Goal: Task Accomplishment & Management: Complete application form

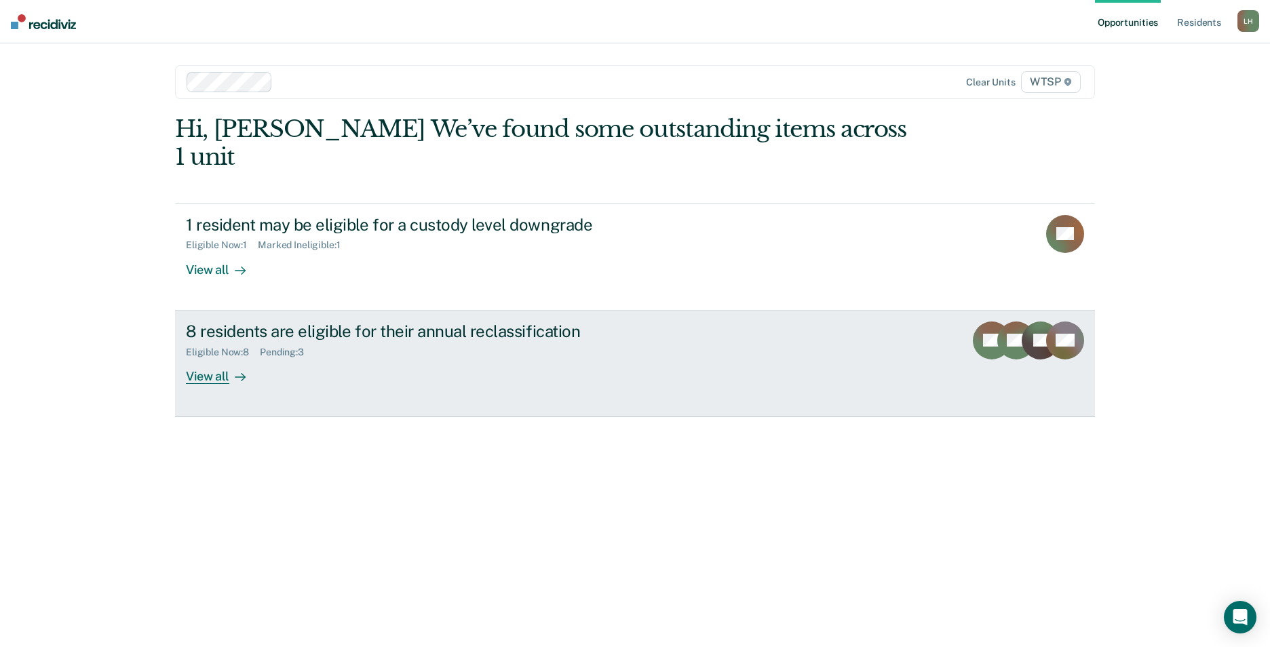
click at [205, 357] on div "View all" at bounding box center [224, 370] width 76 height 26
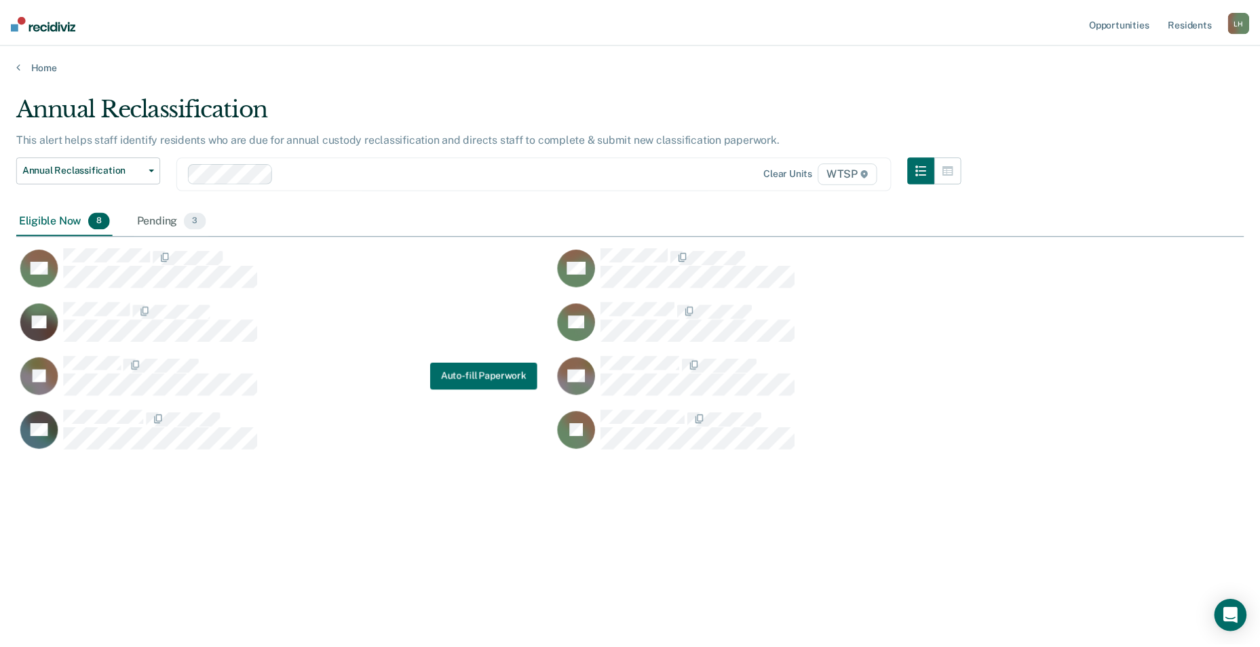
scroll to position [442, 1227]
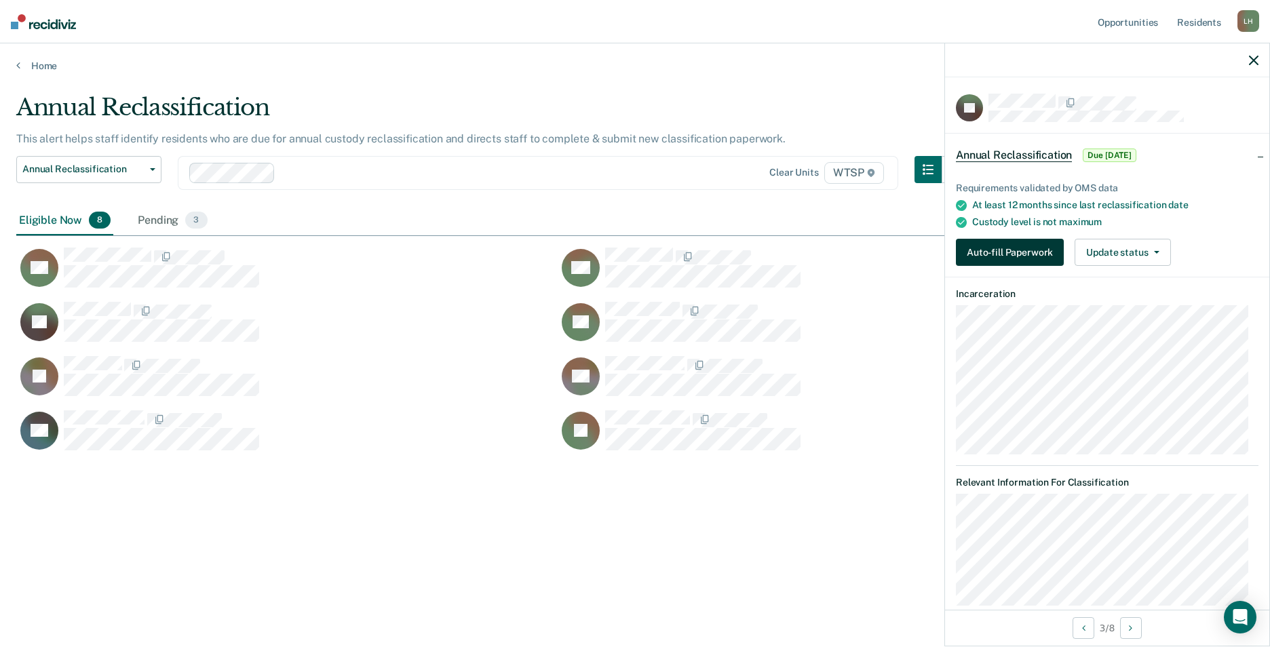
click at [994, 250] on button "Auto-fill Paperwork" at bounding box center [1010, 252] width 108 height 27
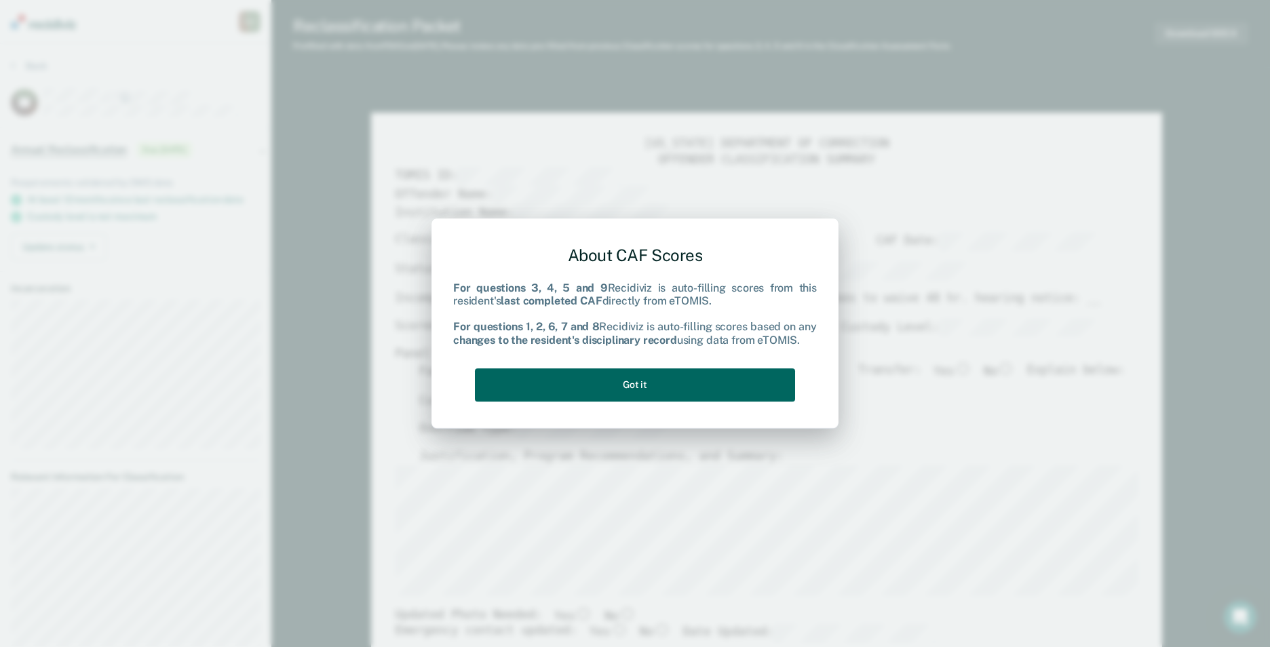
click at [653, 385] on button "Got it" at bounding box center [635, 384] width 320 height 33
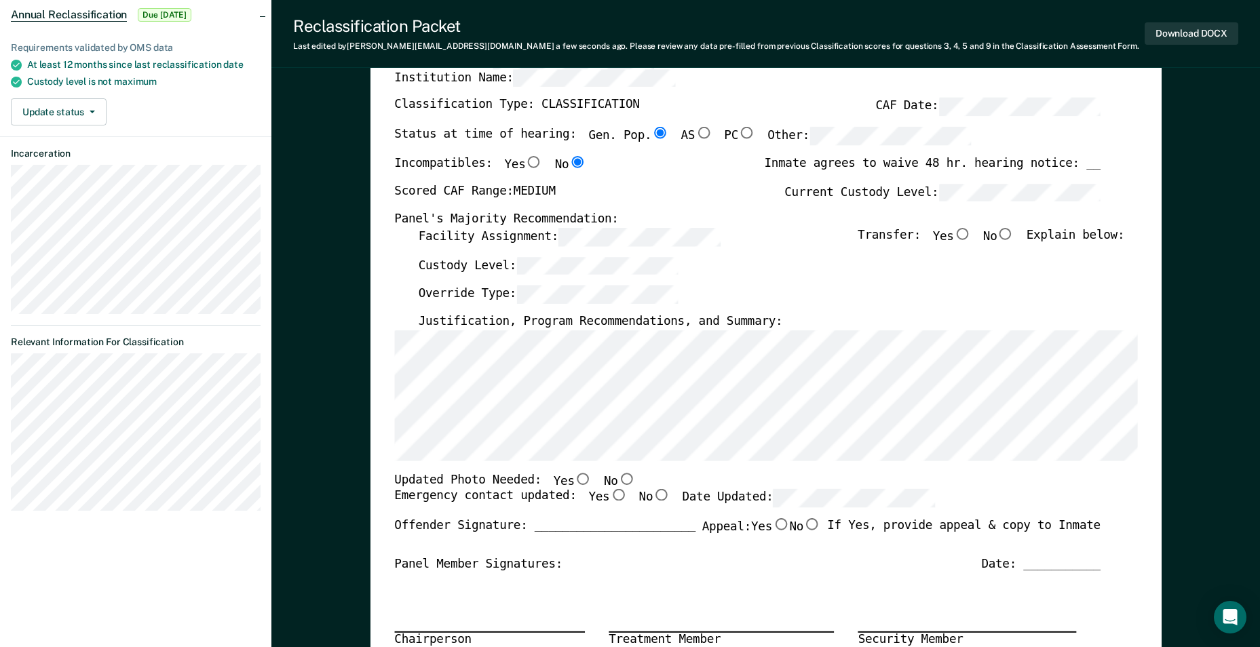
scroll to position [136, 0]
click at [617, 478] on input "No" at bounding box center [626, 478] width 18 height 12
type textarea "x"
radio input "true"
click at [1014, 231] on input "No" at bounding box center [1006, 233] width 18 height 12
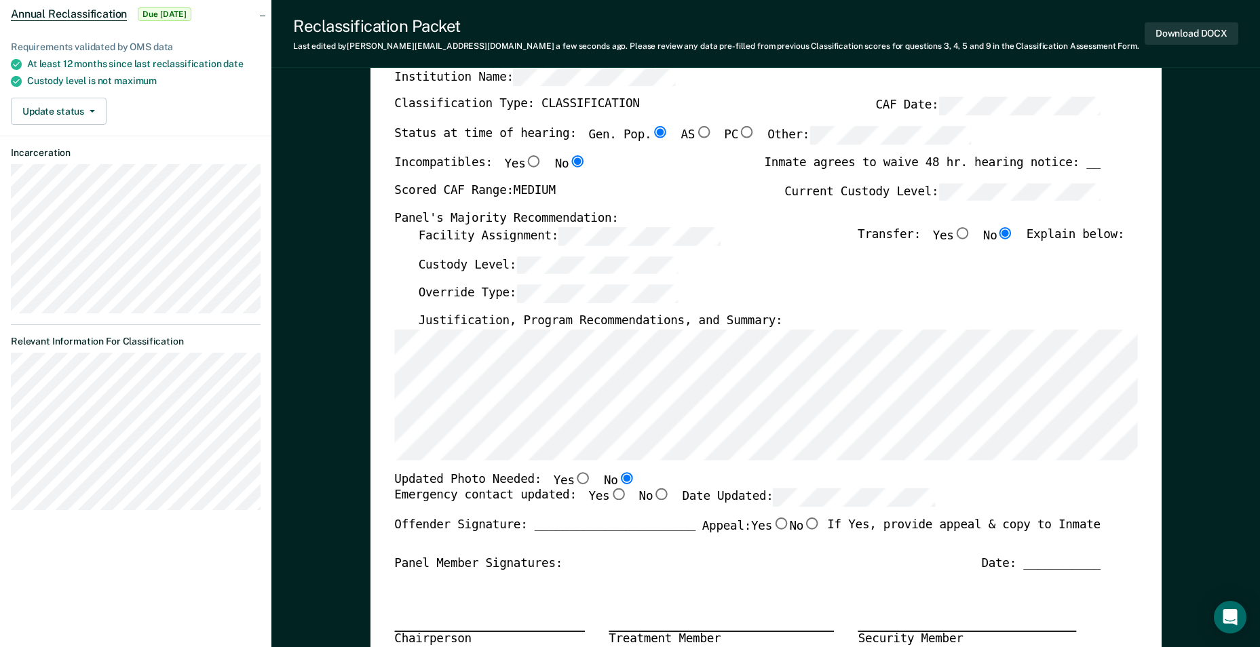
type textarea "x"
radio input "true"
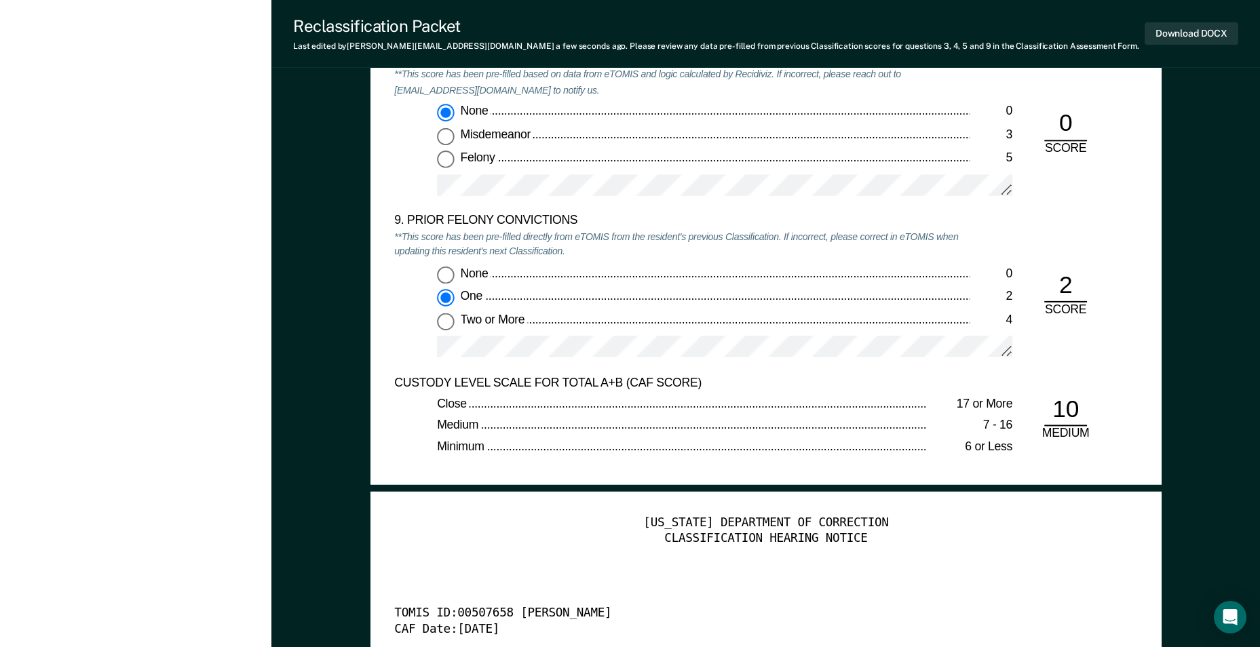
scroll to position [3188, 0]
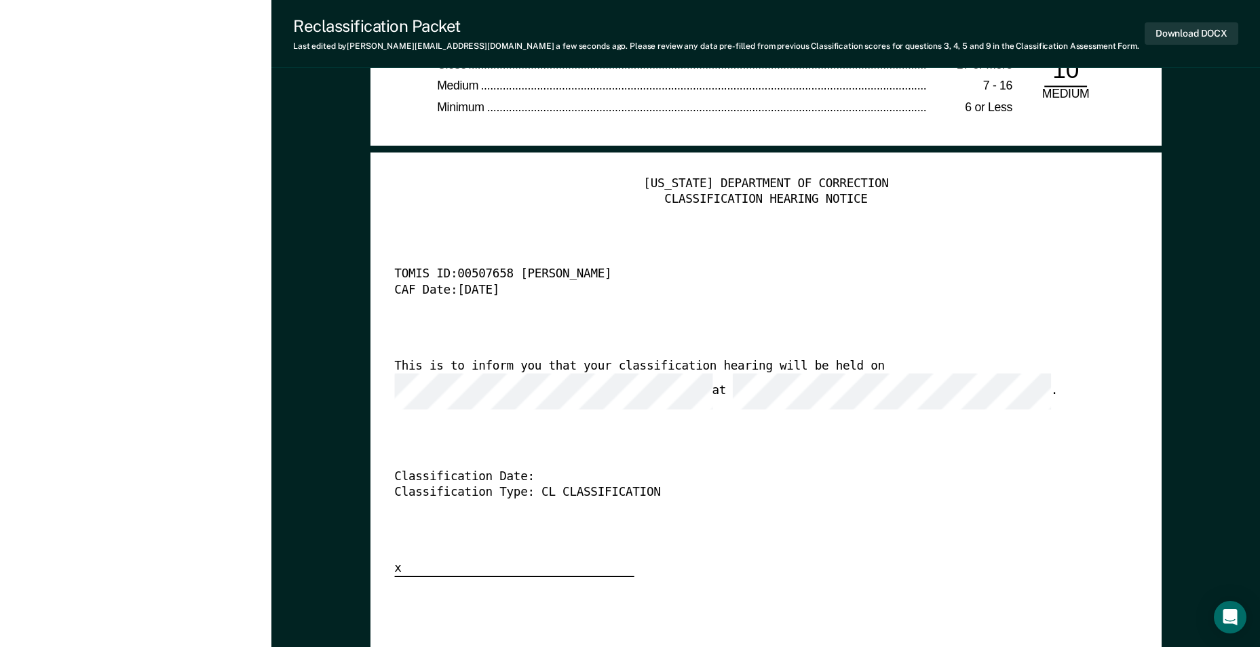
click at [748, 470] on div "Classification Date:" at bounding box center [747, 478] width 706 height 16
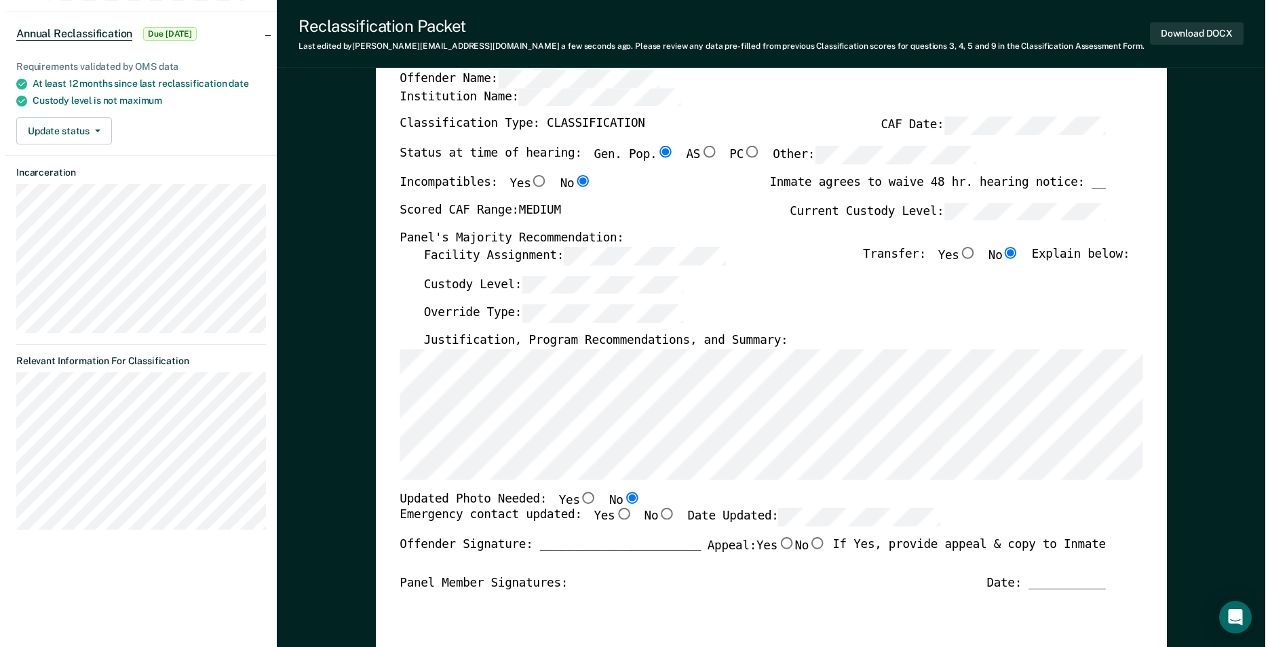
scroll to position [0, 0]
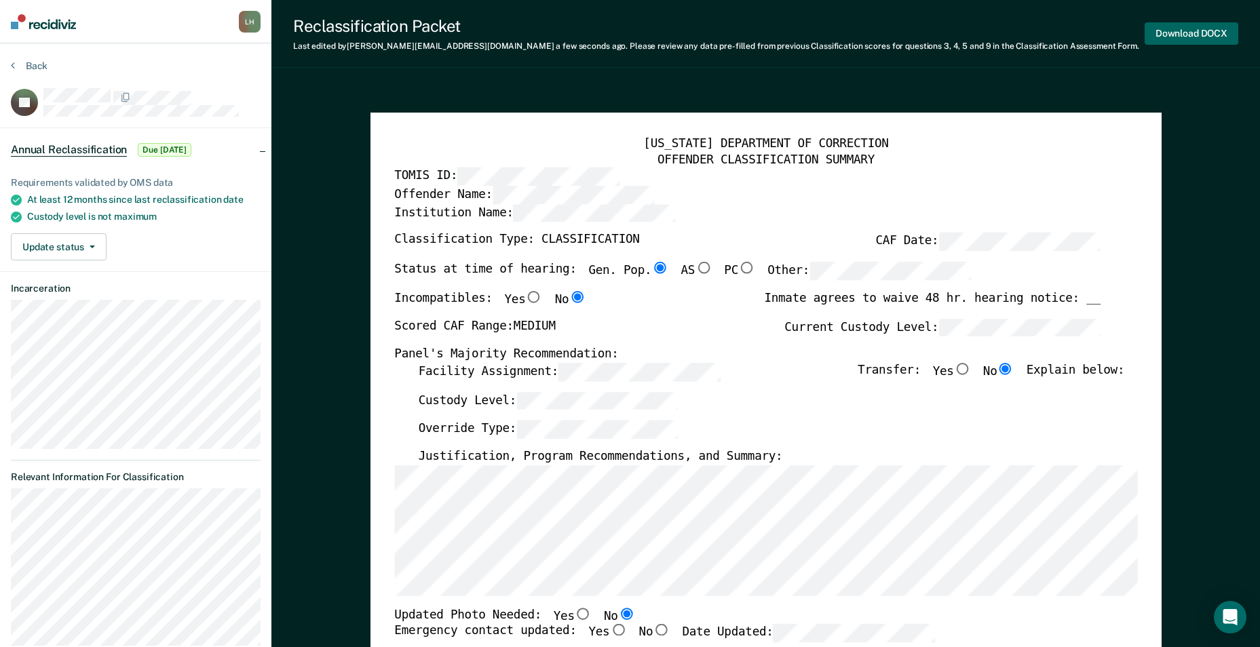
click at [1201, 28] on button "Download DOCX" at bounding box center [1191, 33] width 94 height 22
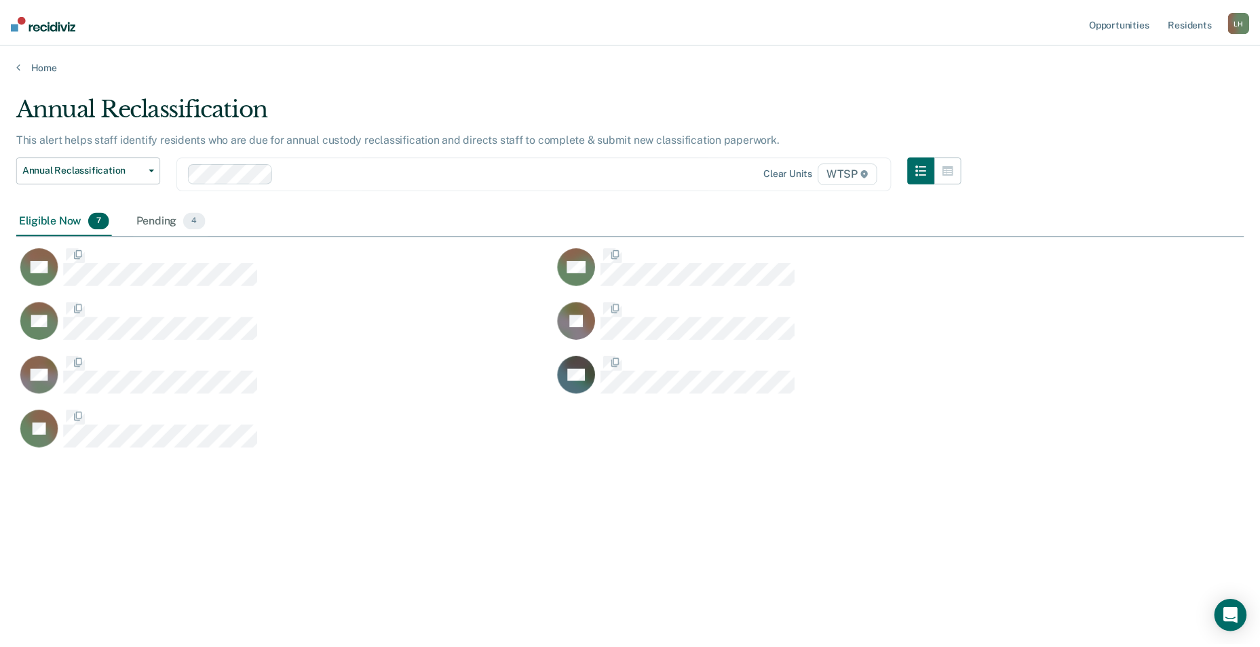
scroll to position [442, 1227]
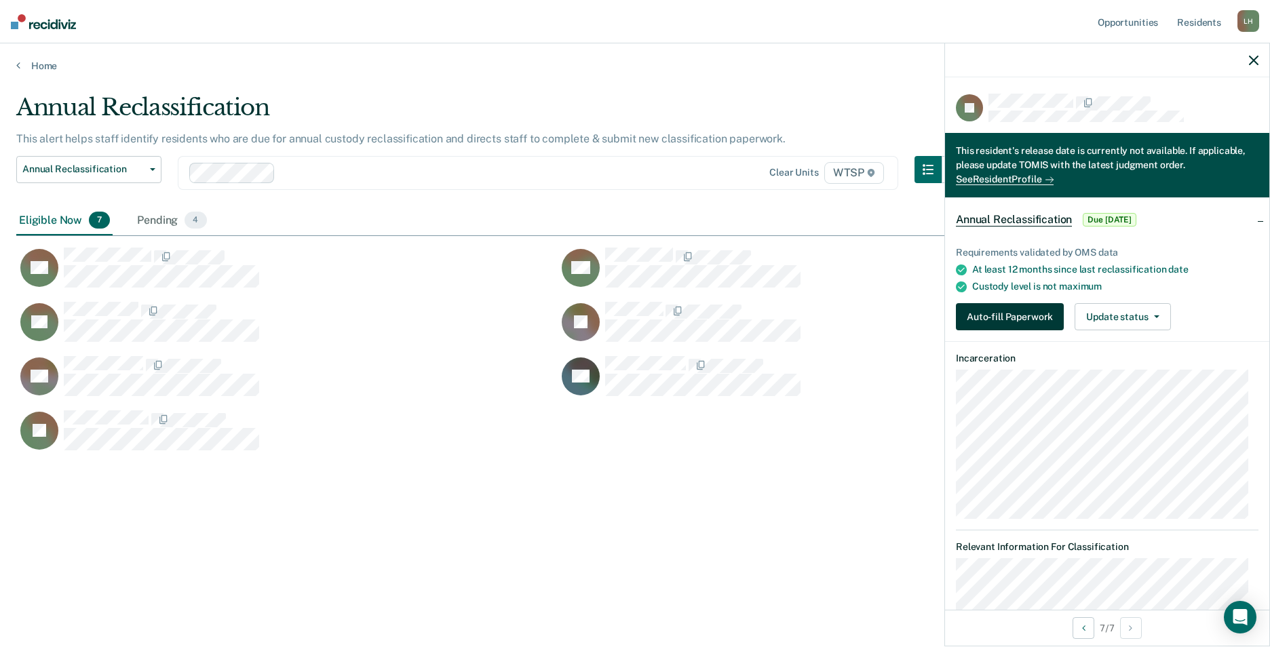
click at [1023, 315] on button "Auto-fill Paperwork" at bounding box center [1010, 316] width 108 height 27
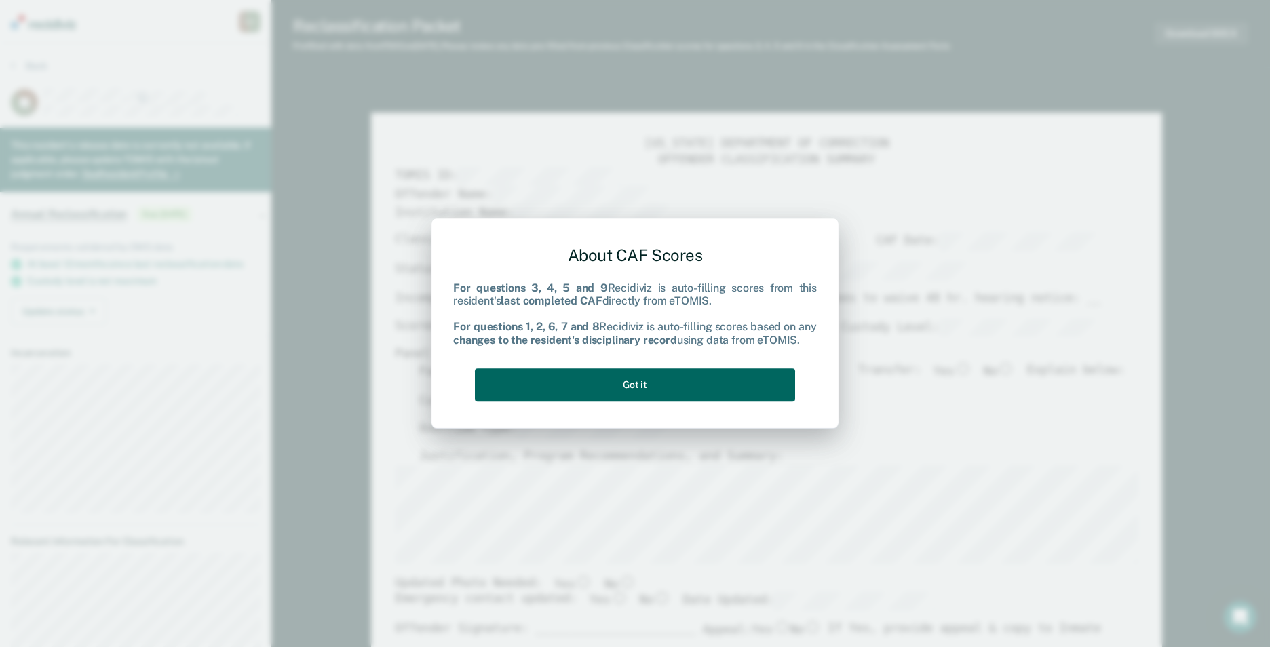
click at [728, 381] on button "Got it" at bounding box center [635, 384] width 320 height 33
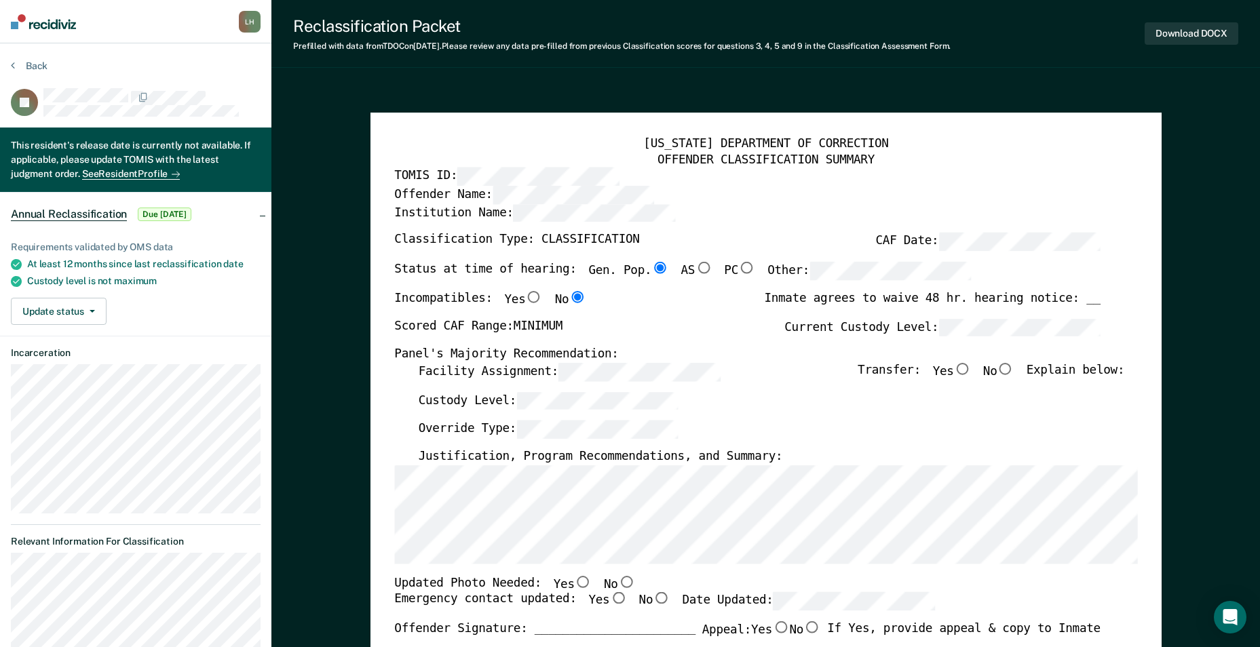
click at [1012, 365] on input "No" at bounding box center [1006, 369] width 18 height 12
type textarea "x"
radio input "true"
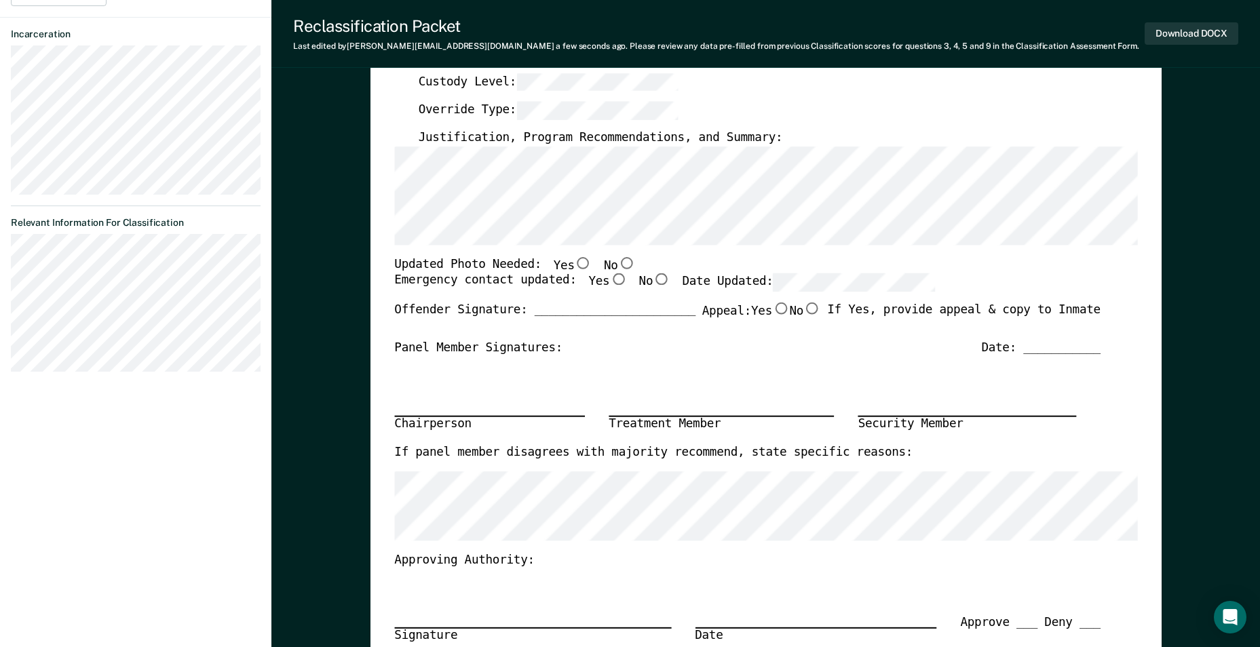
scroll to position [407, 0]
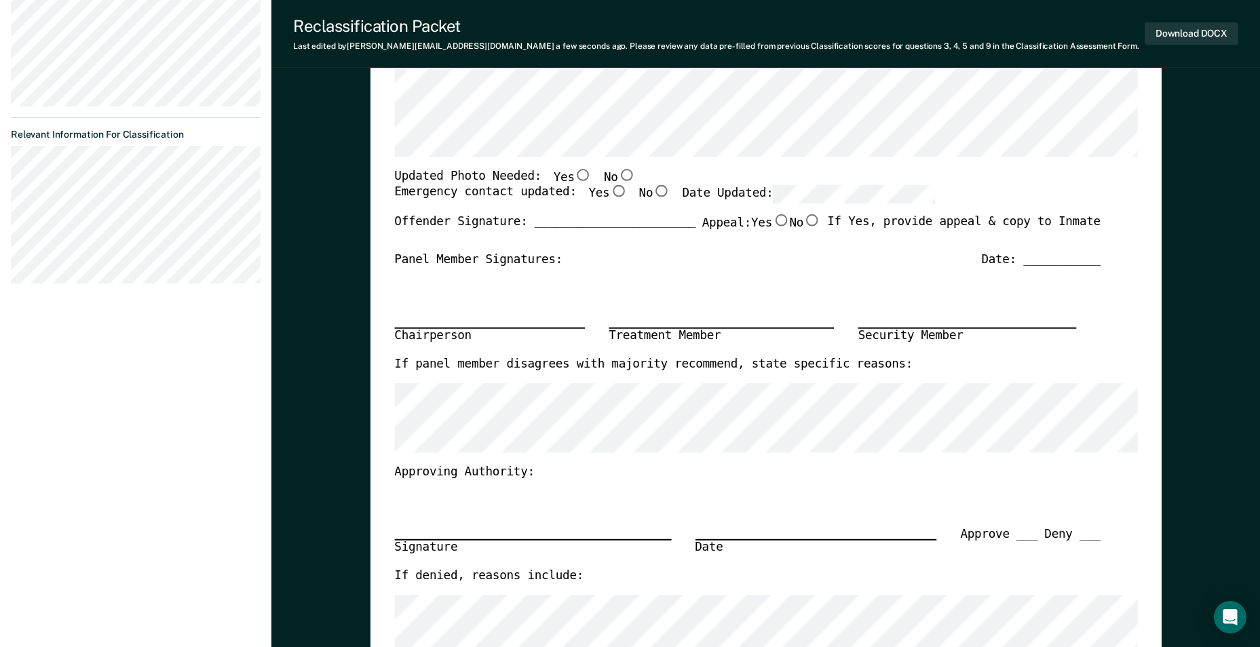
click at [617, 173] on input "No" at bounding box center [626, 175] width 18 height 12
type textarea "x"
radio input "true"
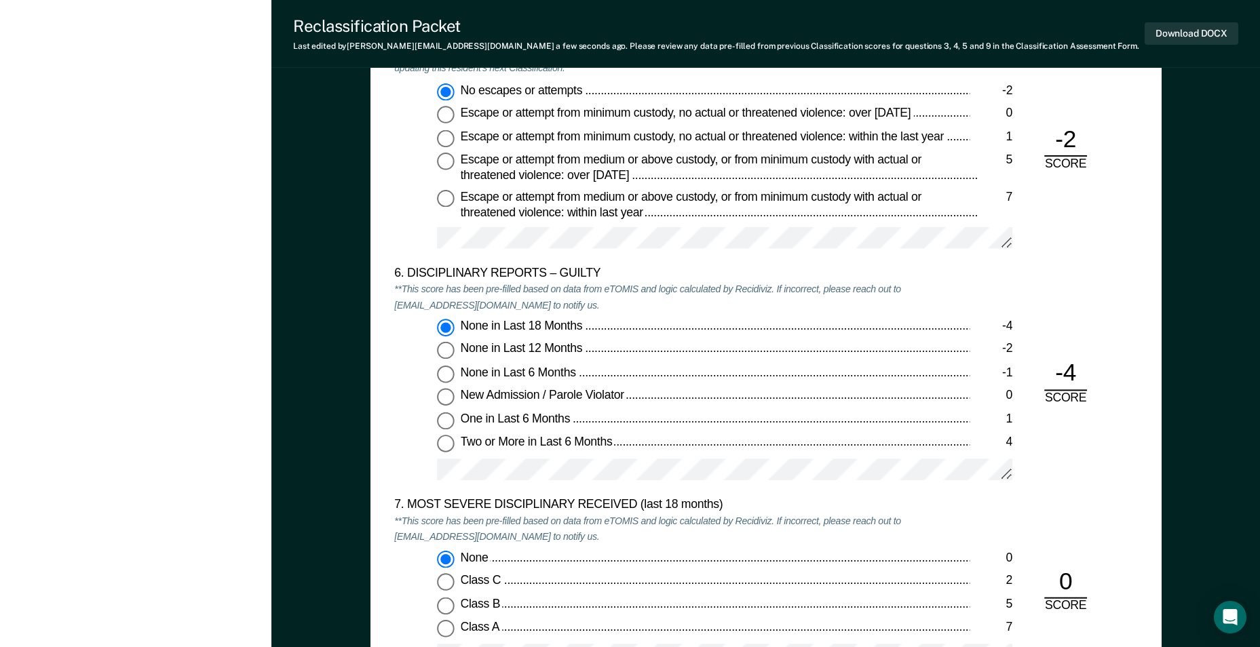
scroll to position [2103, 0]
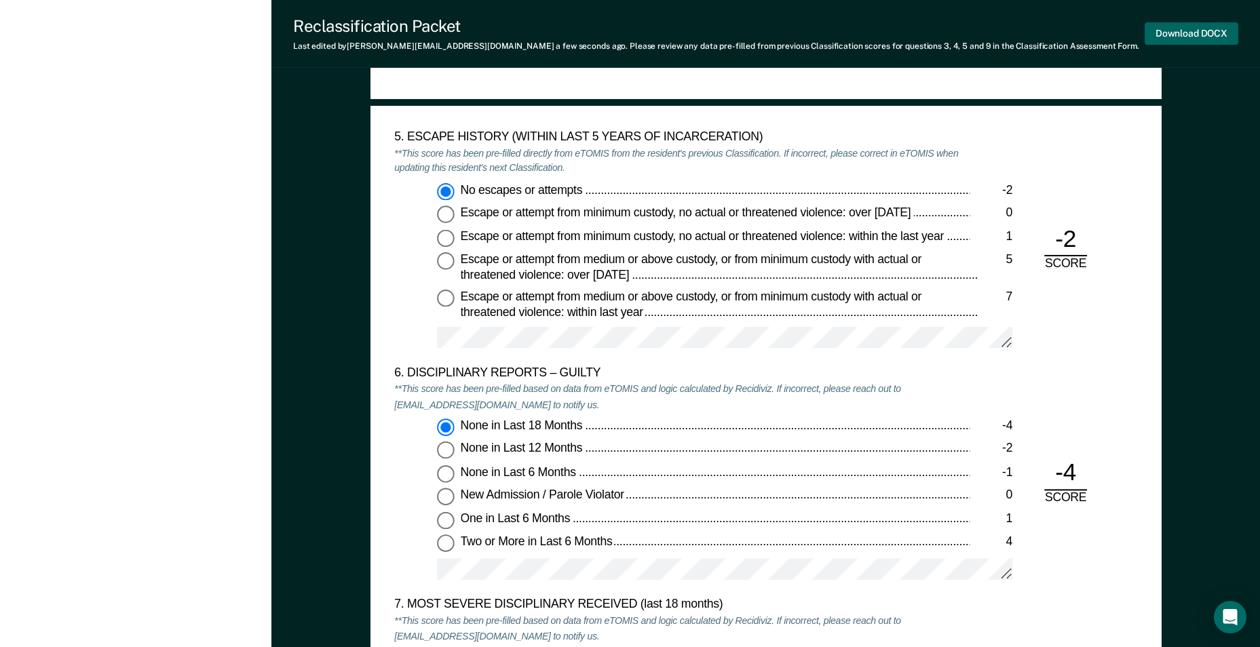
click at [1186, 28] on button "Download DOCX" at bounding box center [1191, 33] width 94 height 22
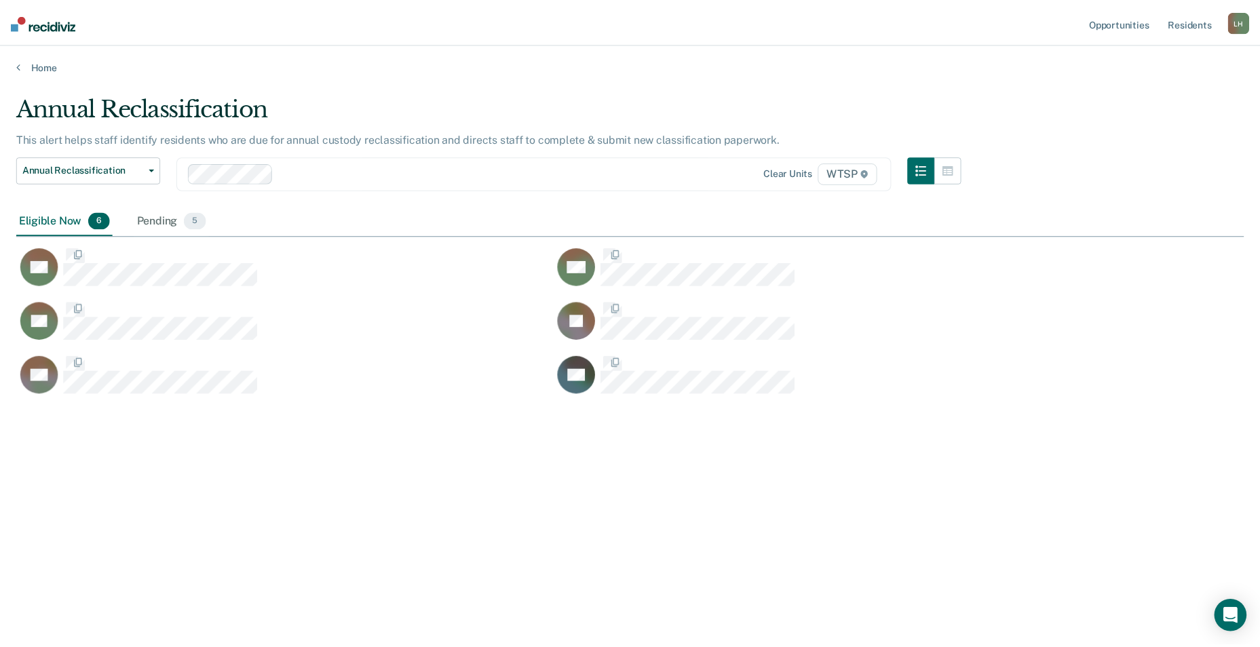
scroll to position [442, 1227]
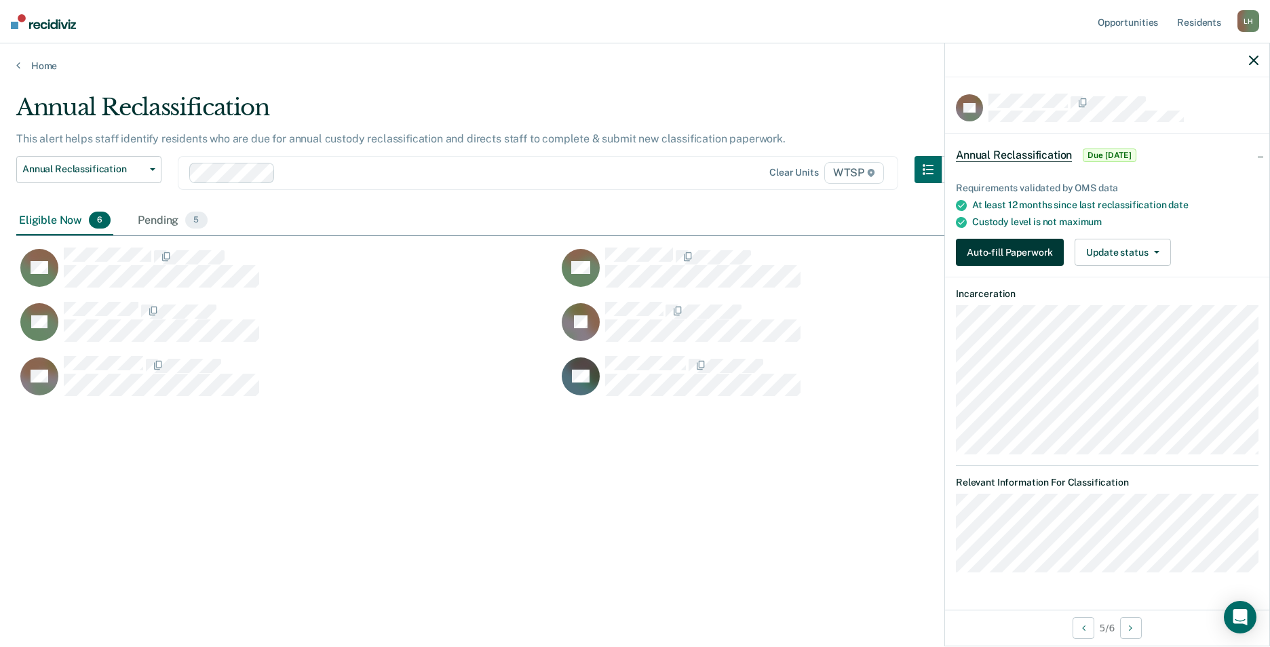
click at [987, 250] on button "Auto-fill Paperwork" at bounding box center [1010, 252] width 108 height 27
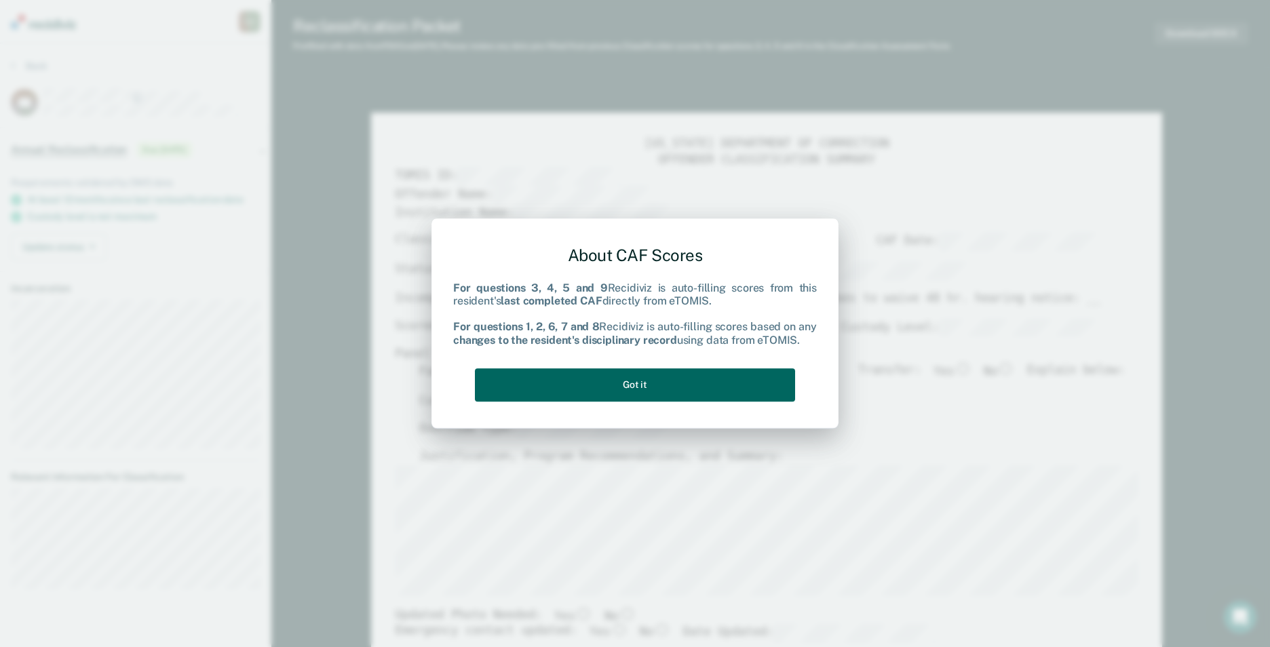
click at [756, 391] on button "Got it" at bounding box center [635, 384] width 320 height 33
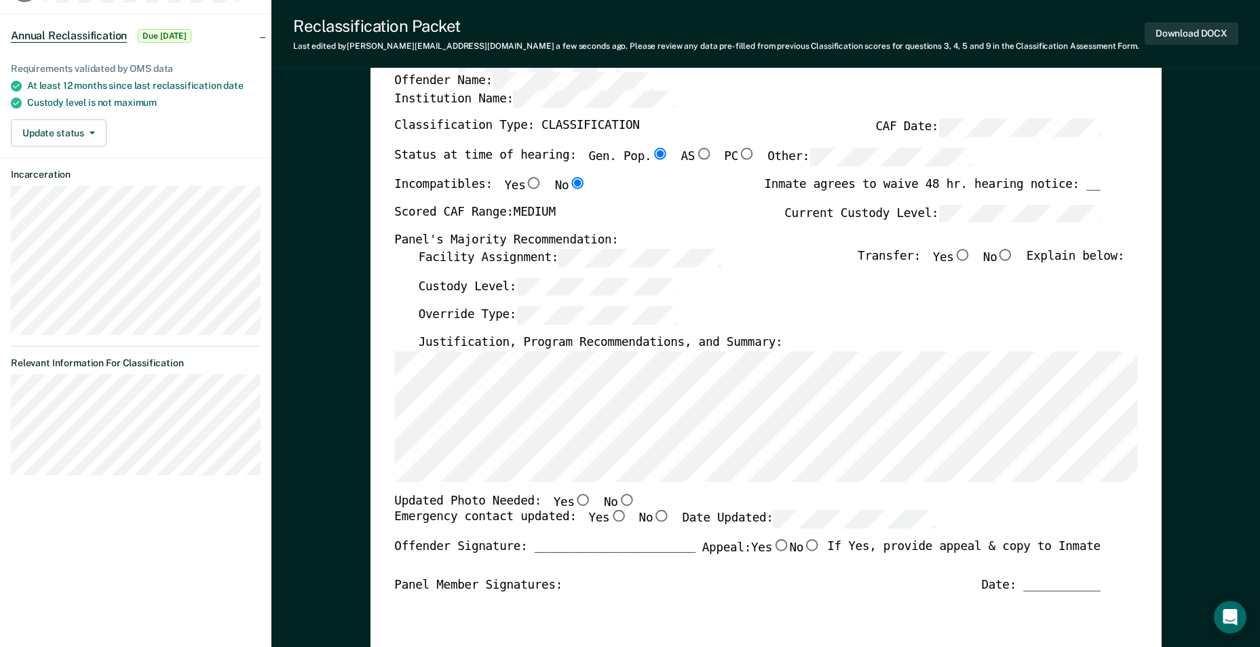
scroll to position [68, 0]
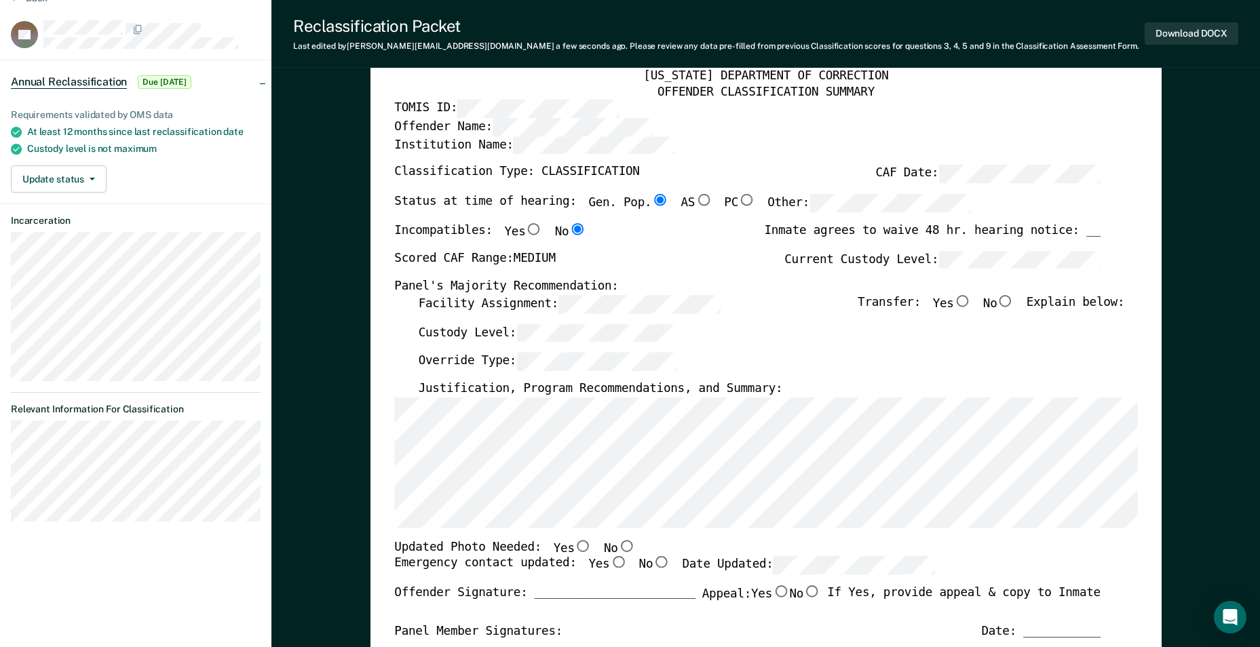
click at [1012, 302] on input "No" at bounding box center [1006, 301] width 18 height 12
type textarea "x"
radio input "true"
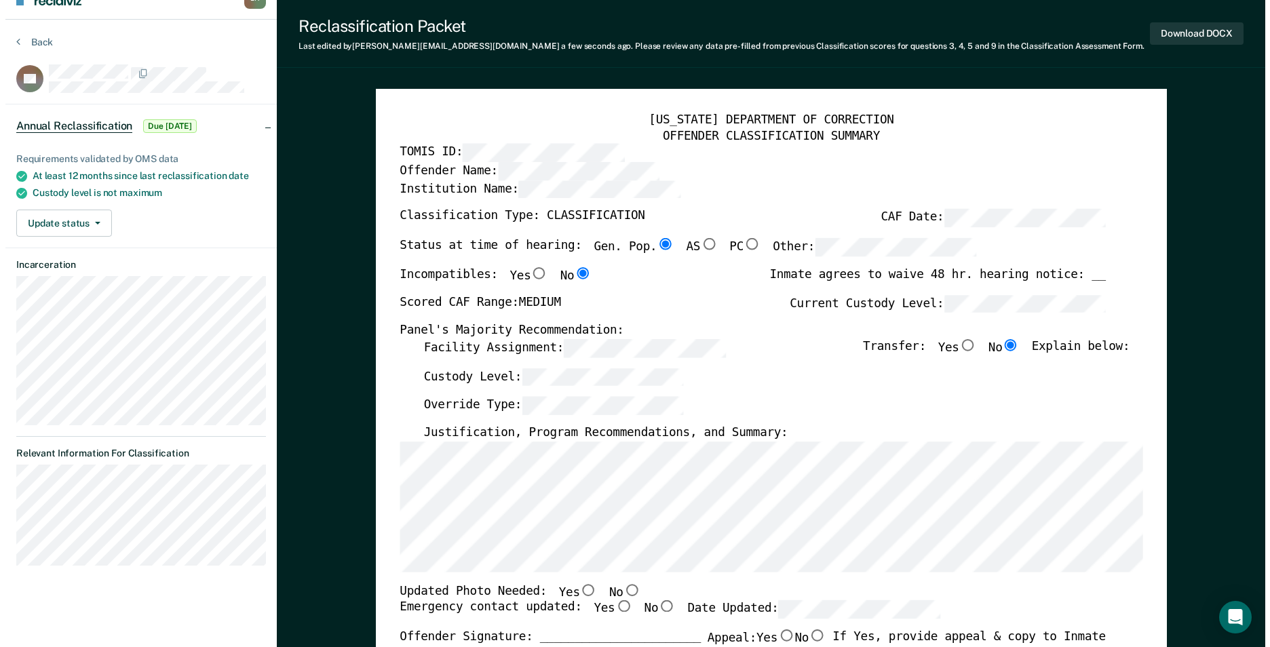
scroll to position [0, 0]
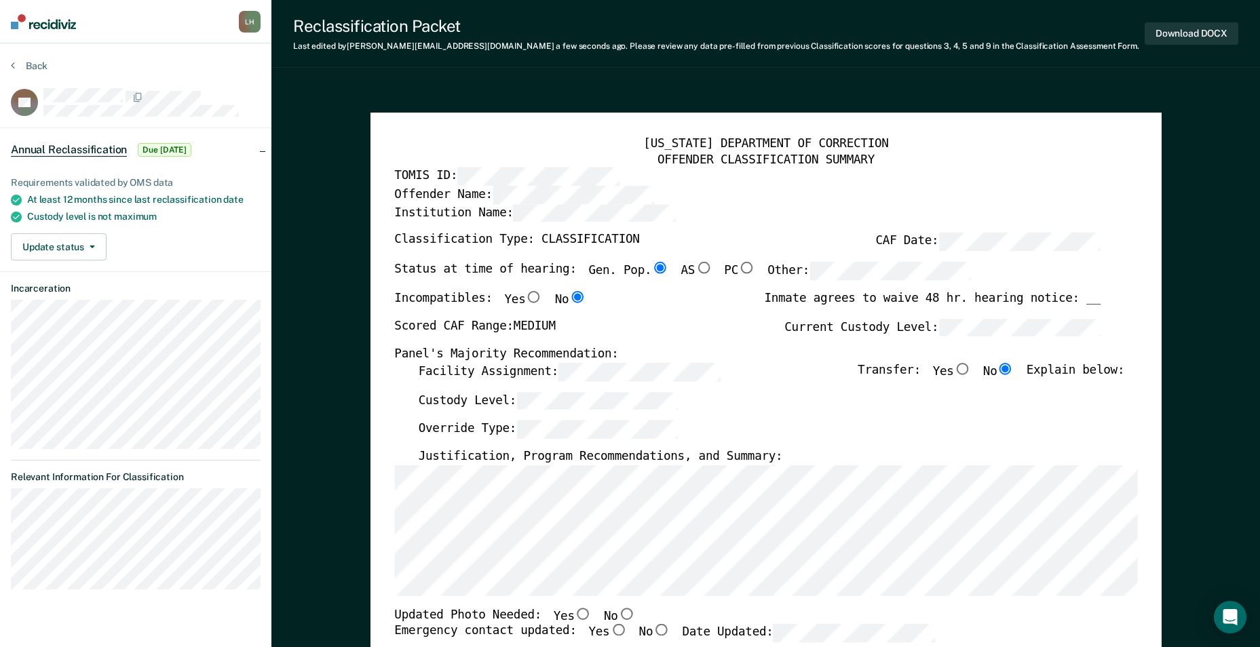
click at [617, 613] on input "No" at bounding box center [626, 614] width 18 height 12
type textarea "x"
radio input "true"
click at [1197, 33] on button "Download DOCX" at bounding box center [1191, 33] width 94 height 22
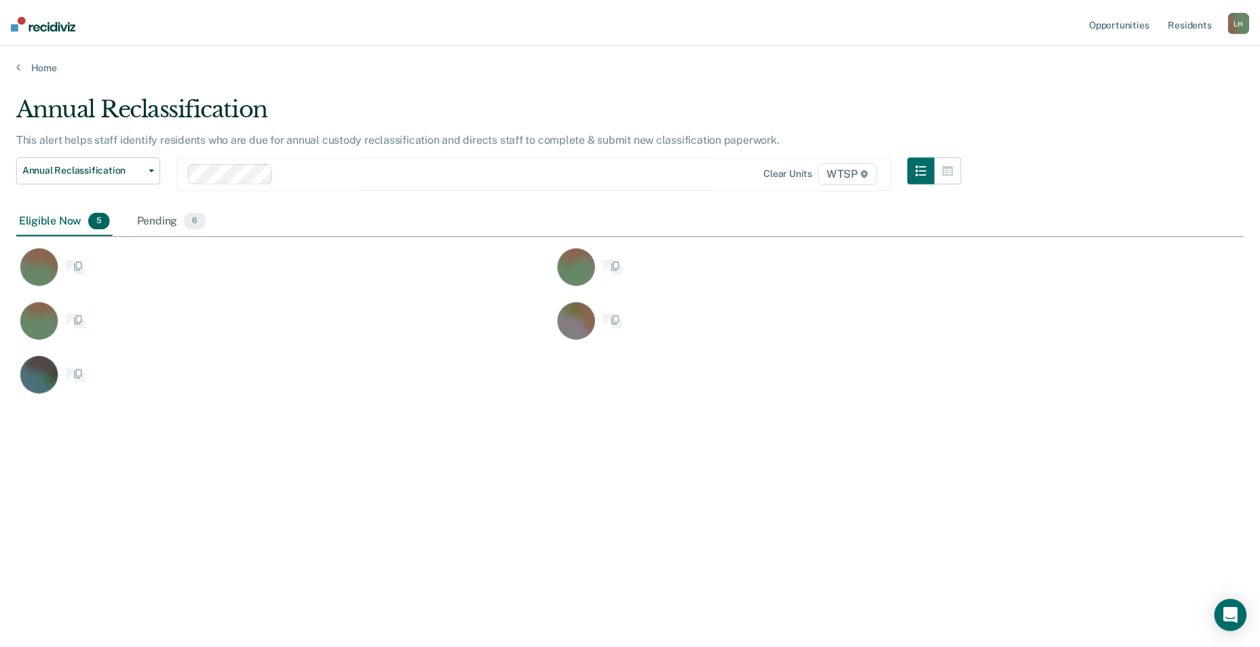
scroll to position [442, 1227]
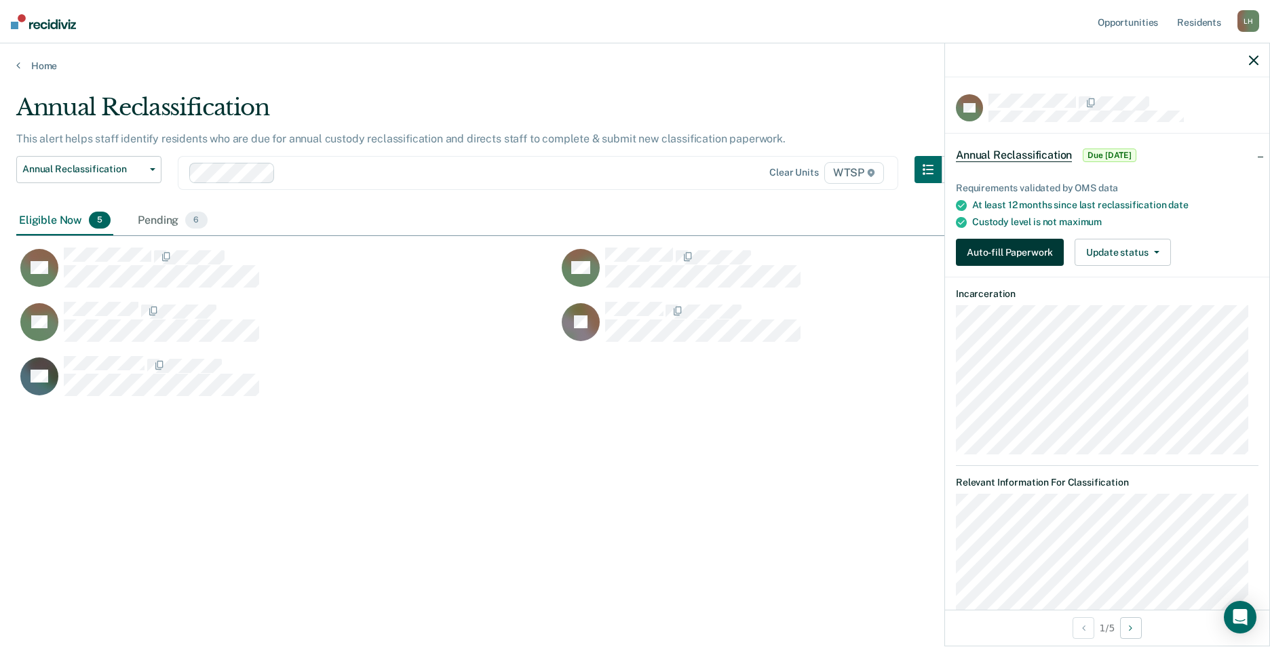
click at [1012, 248] on button "Auto-fill Paperwork" at bounding box center [1010, 252] width 108 height 27
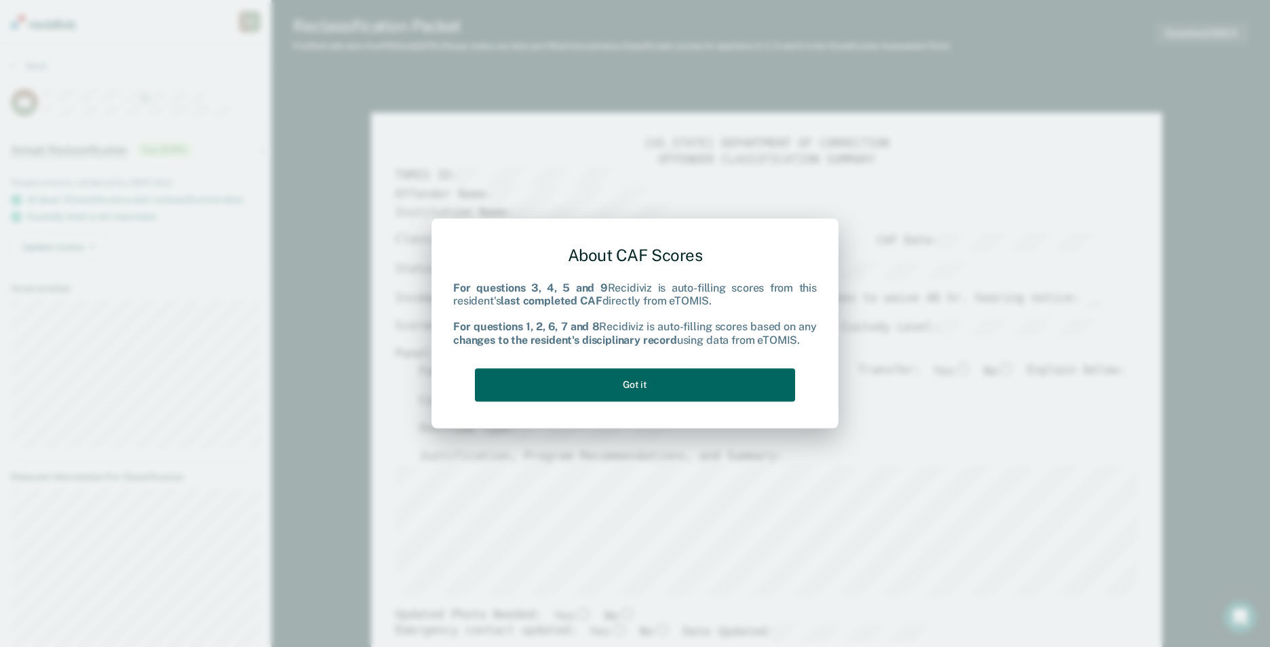
click at [684, 387] on button "Got it" at bounding box center [635, 384] width 320 height 33
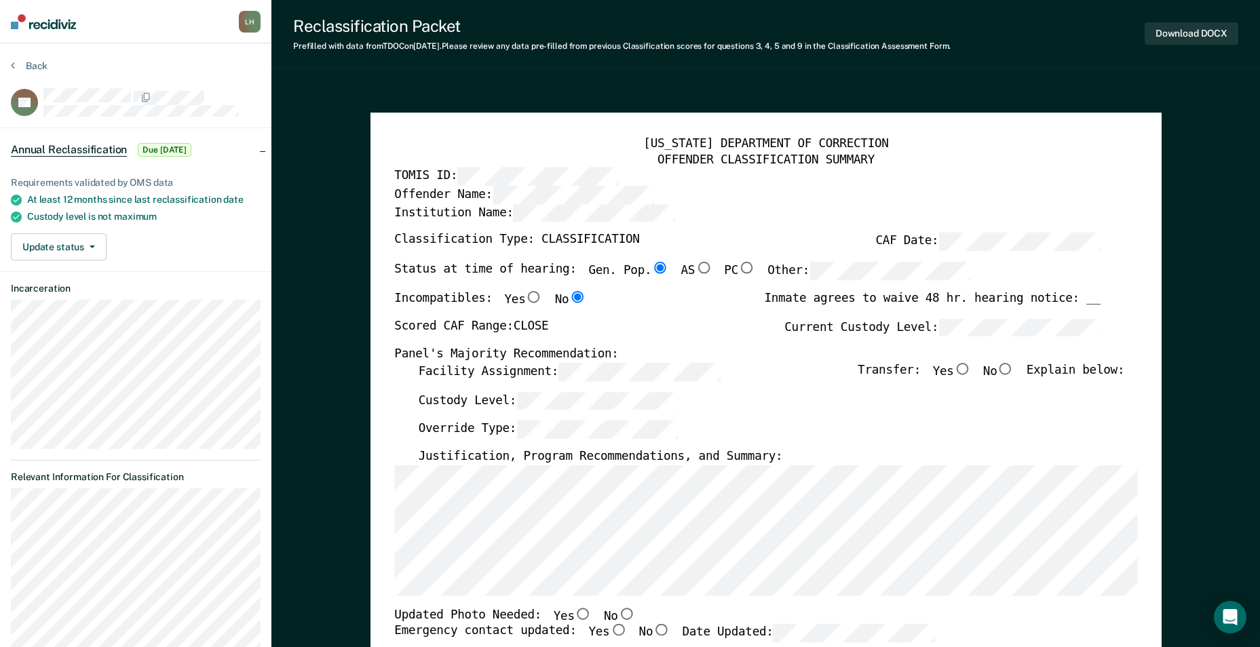
click at [1013, 367] on input "No" at bounding box center [1006, 369] width 18 height 12
type textarea "x"
radio input "true"
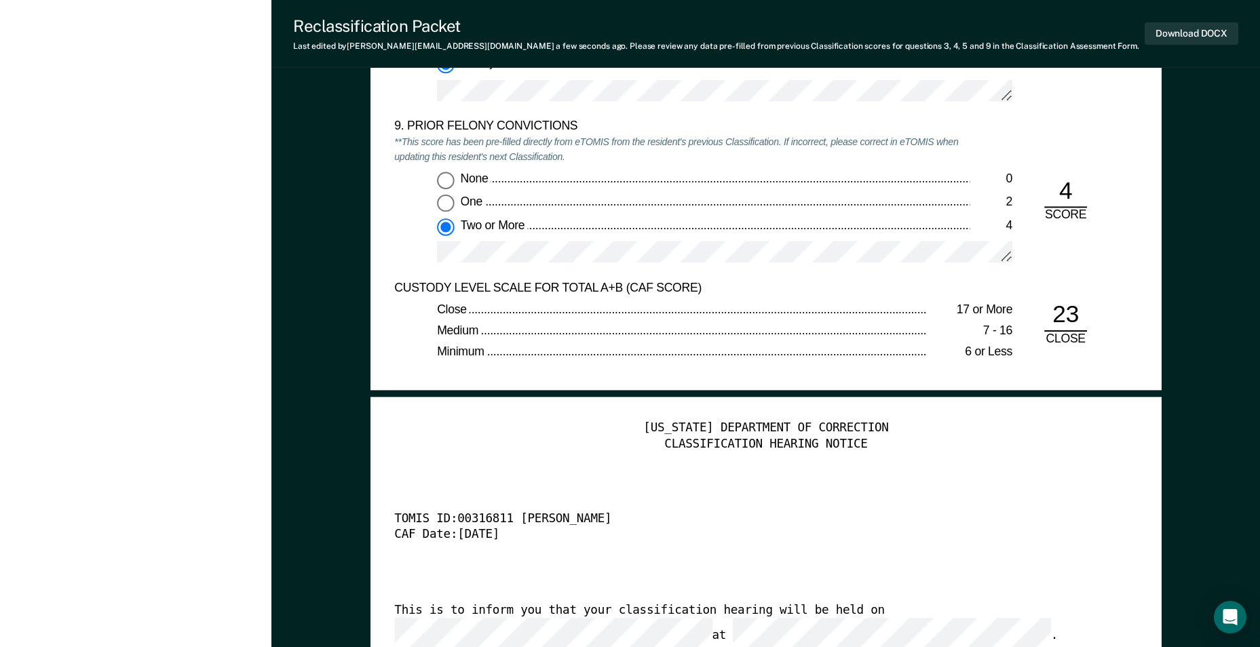
scroll to position [2849, 0]
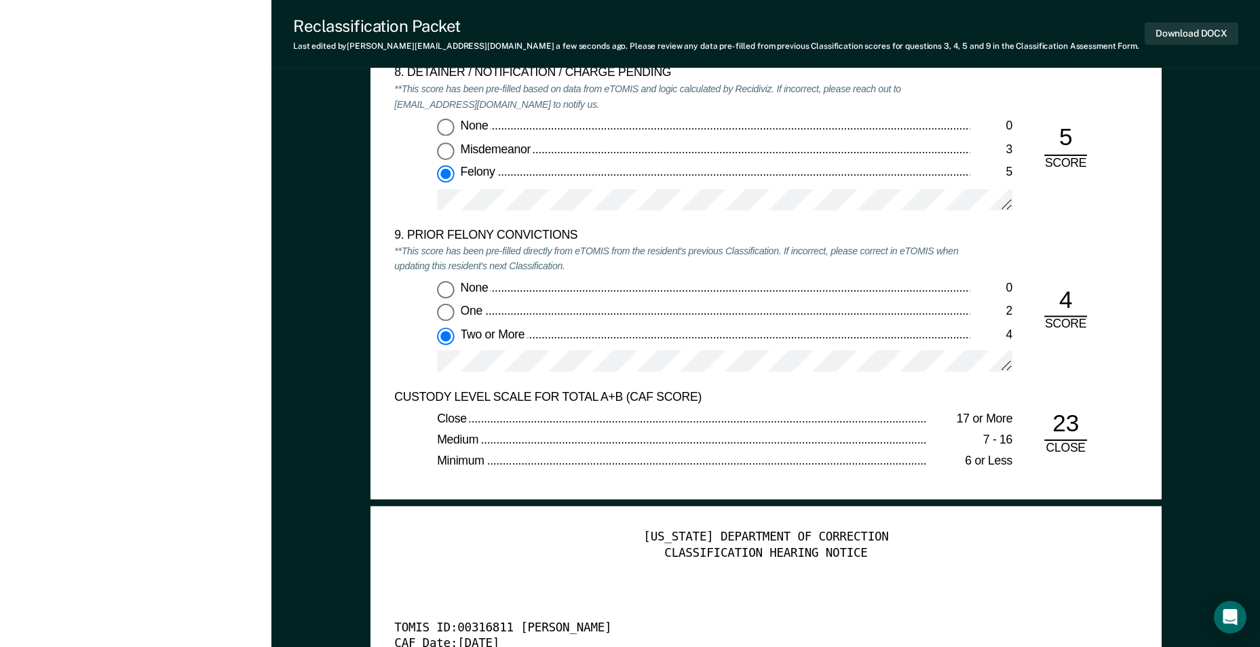
click at [442, 311] on input "One 2" at bounding box center [446, 313] width 18 height 18
type textarea "x"
radio input "true"
radio input "false"
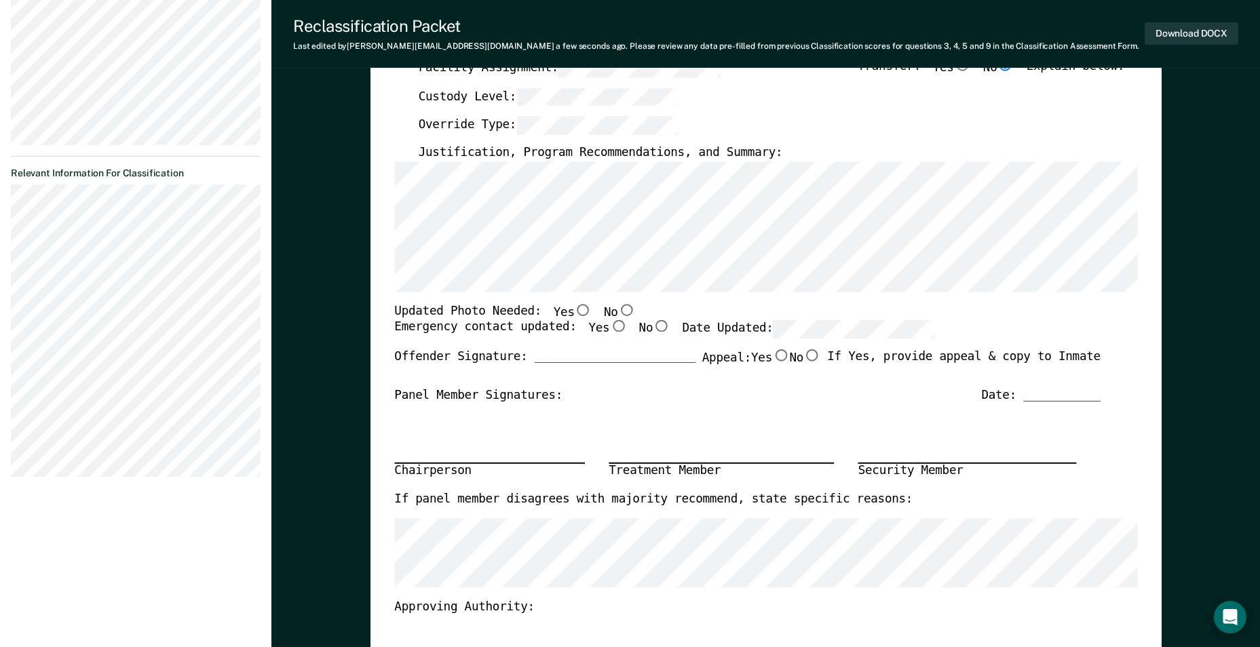
scroll to position [271, 0]
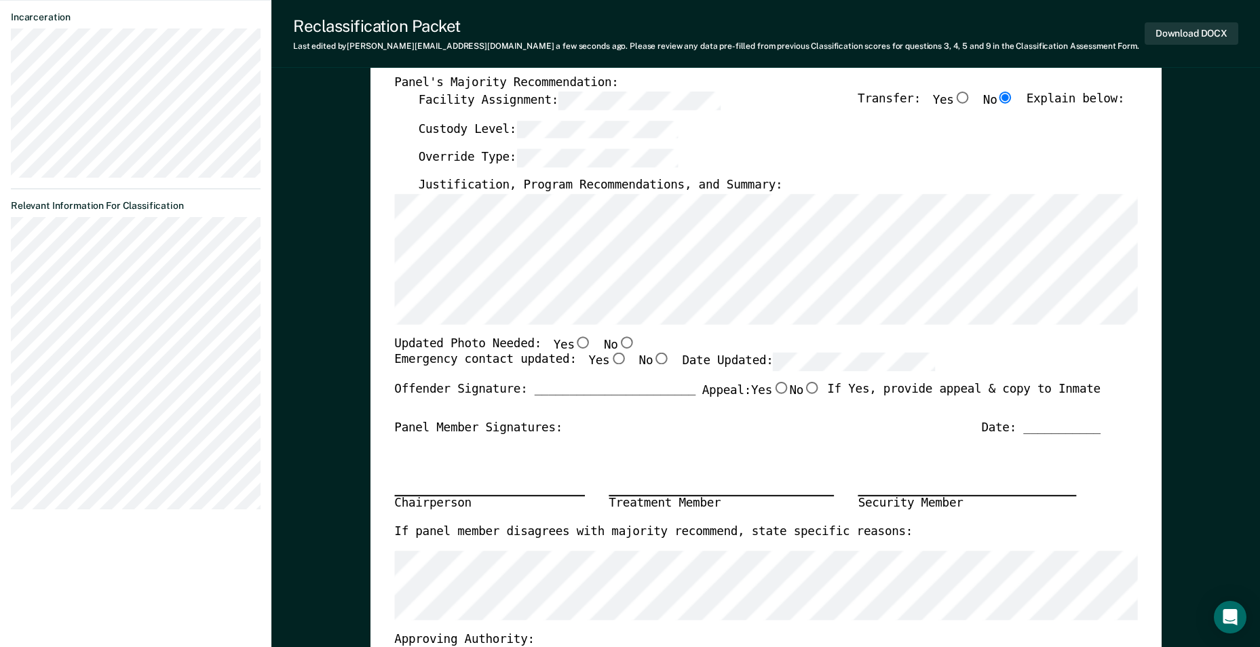
click at [617, 344] on input "No" at bounding box center [626, 342] width 18 height 12
type textarea "x"
radio input "true"
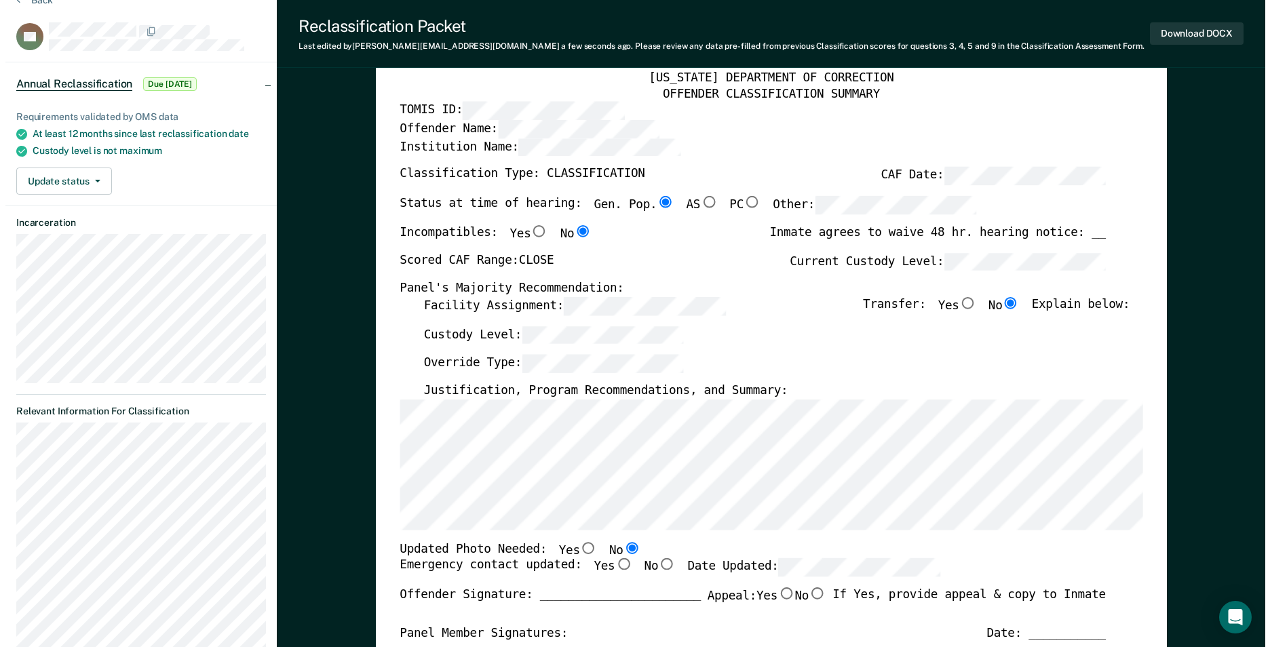
scroll to position [0, 0]
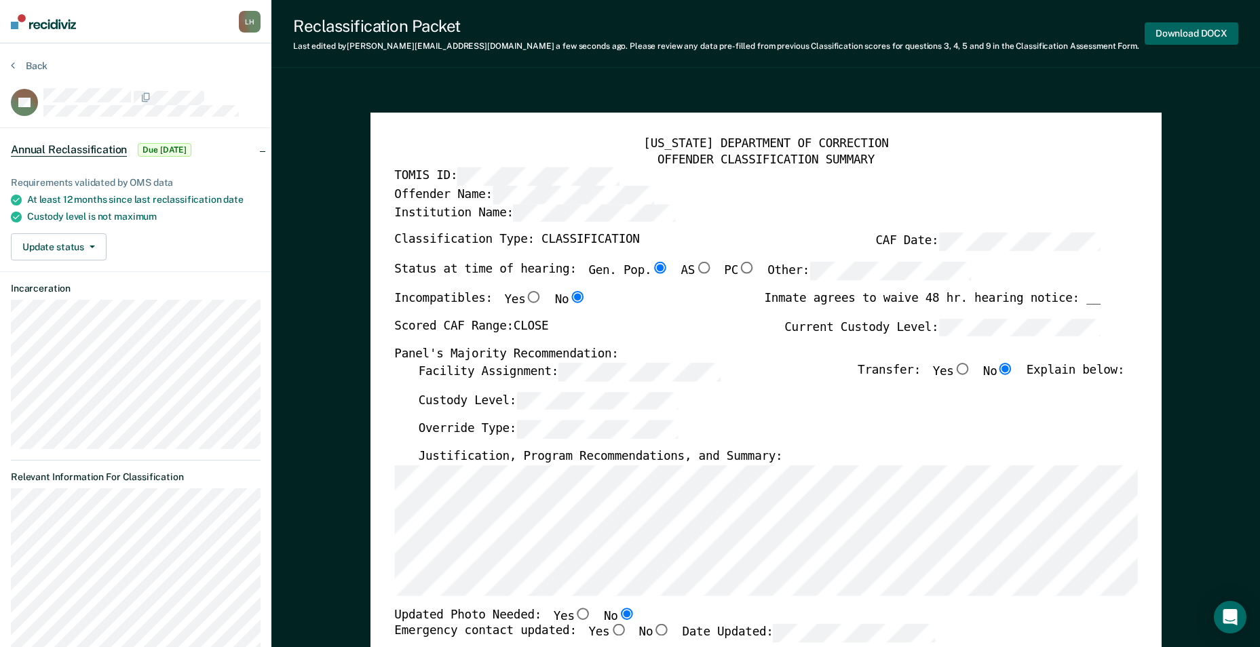
click at [1216, 29] on button "Download DOCX" at bounding box center [1191, 33] width 94 height 22
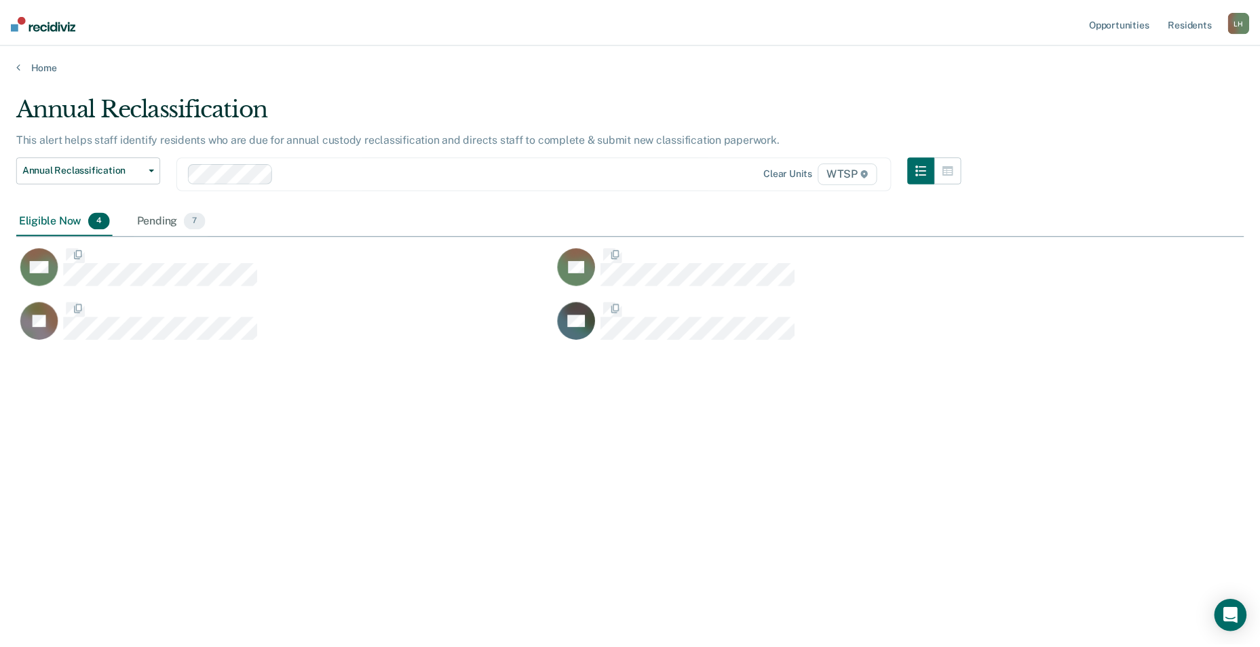
scroll to position [442, 1227]
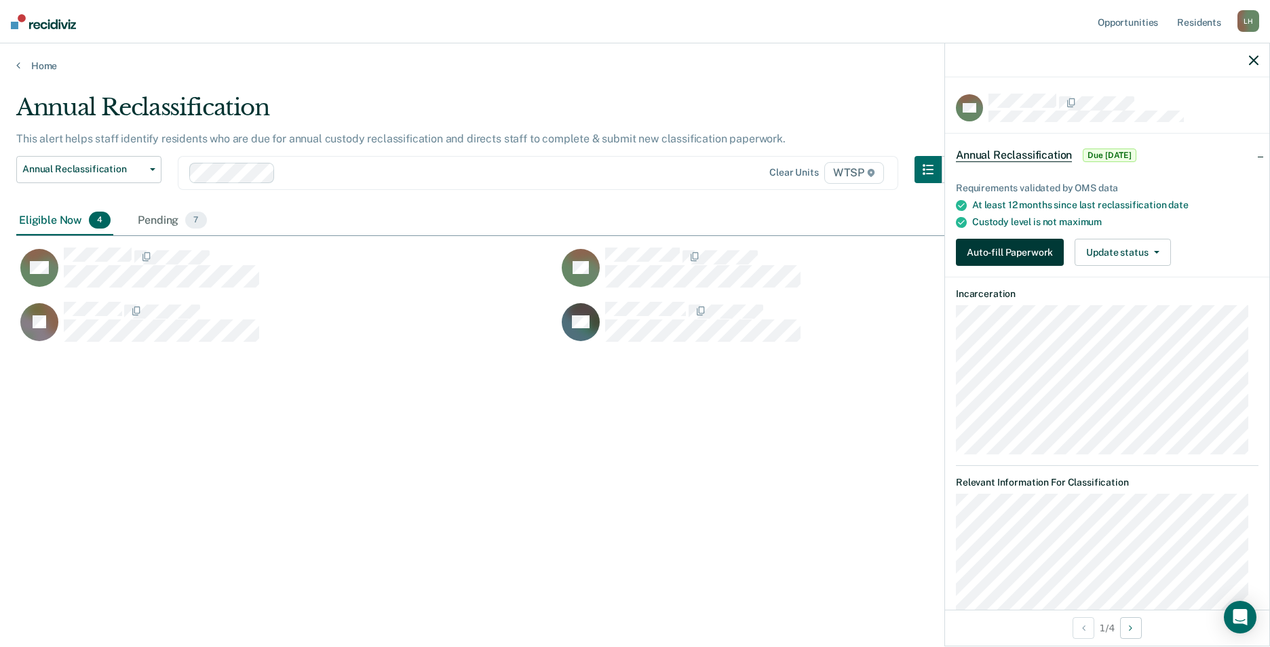
click at [1018, 252] on button "Auto-fill Paperwork" at bounding box center [1010, 252] width 108 height 27
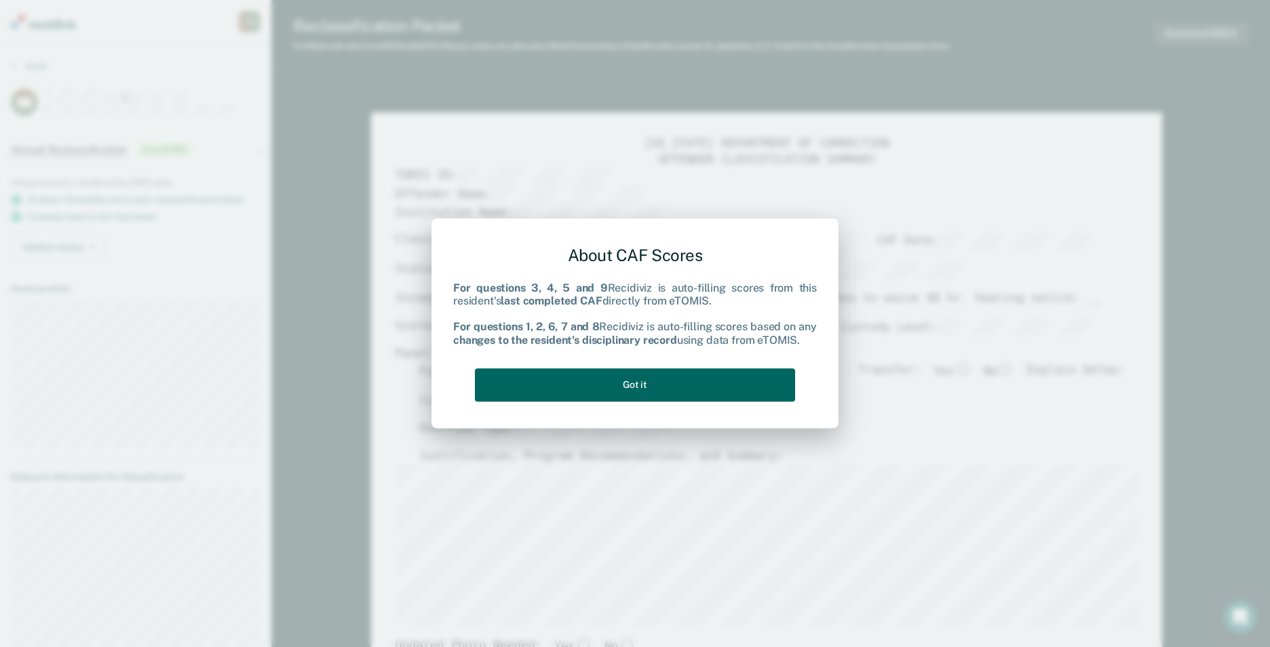
click at [695, 386] on button "Got it" at bounding box center [635, 384] width 320 height 33
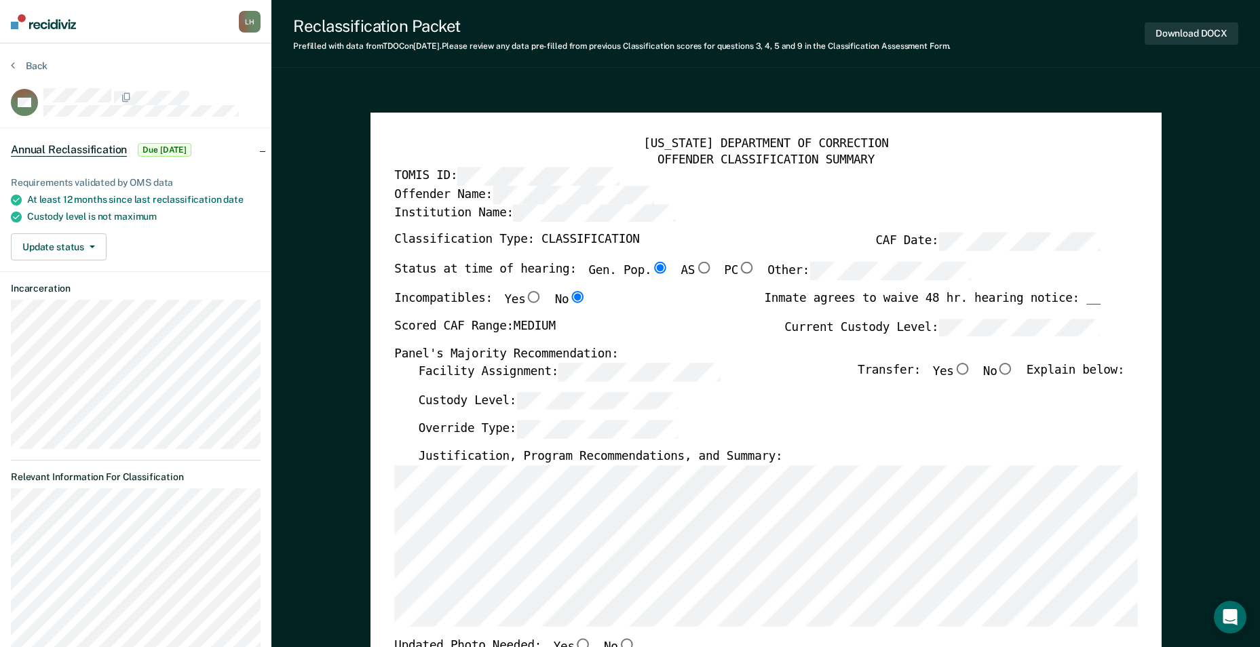
drag, startPoint x: 552, startPoint y: 271, endPoint x: 969, endPoint y: 439, distance: 450.5
click at [969, 439] on div "Override Type:" at bounding box center [771, 435] width 706 height 29
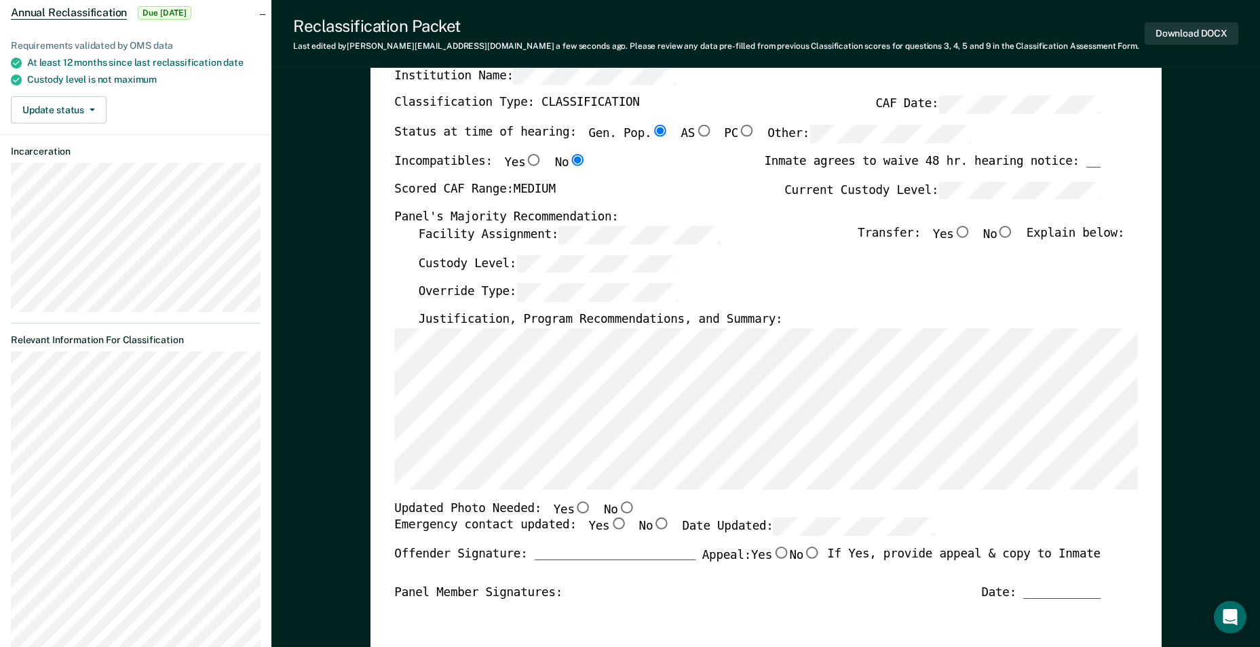
scroll to position [136, 0]
click at [1014, 234] on input "No" at bounding box center [1006, 233] width 18 height 12
type textarea "x"
radio input "true"
click at [617, 507] on input "No" at bounding box center [626, 509] width 18 height 12
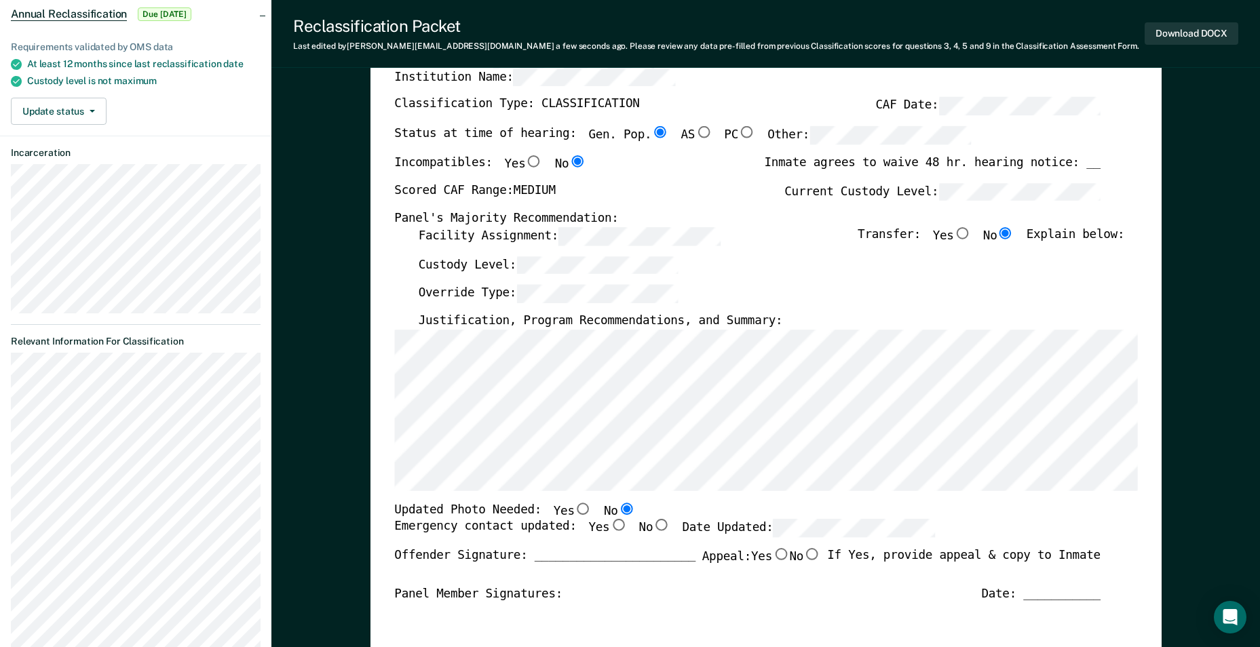
type textarea "x"
radio input "true"
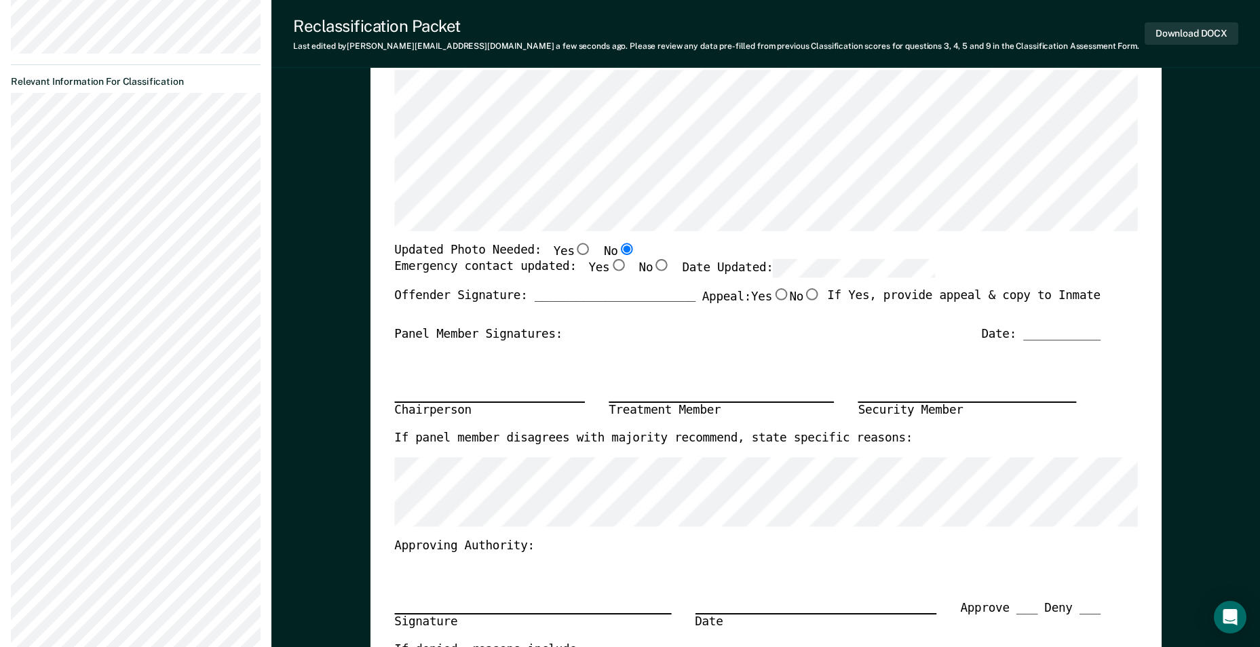
scroll to position [356, 0]
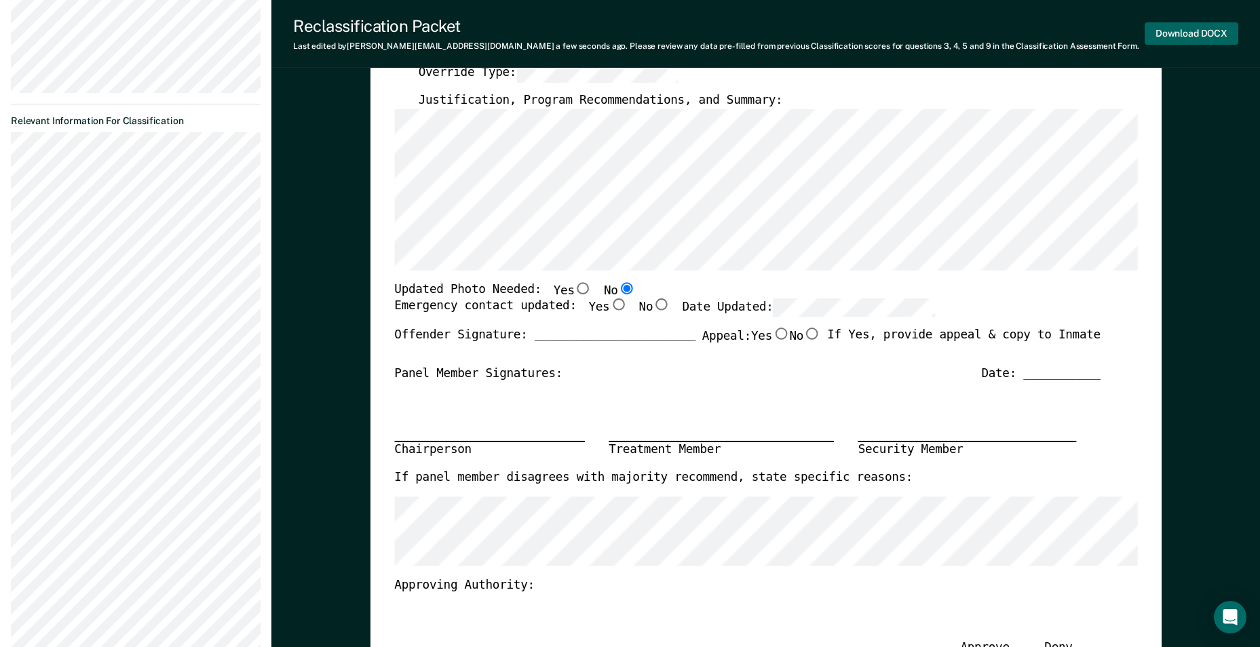
click at [1207, 31] on button "Download DOCX" at bounding box center [1191, 33] width 94 height 22
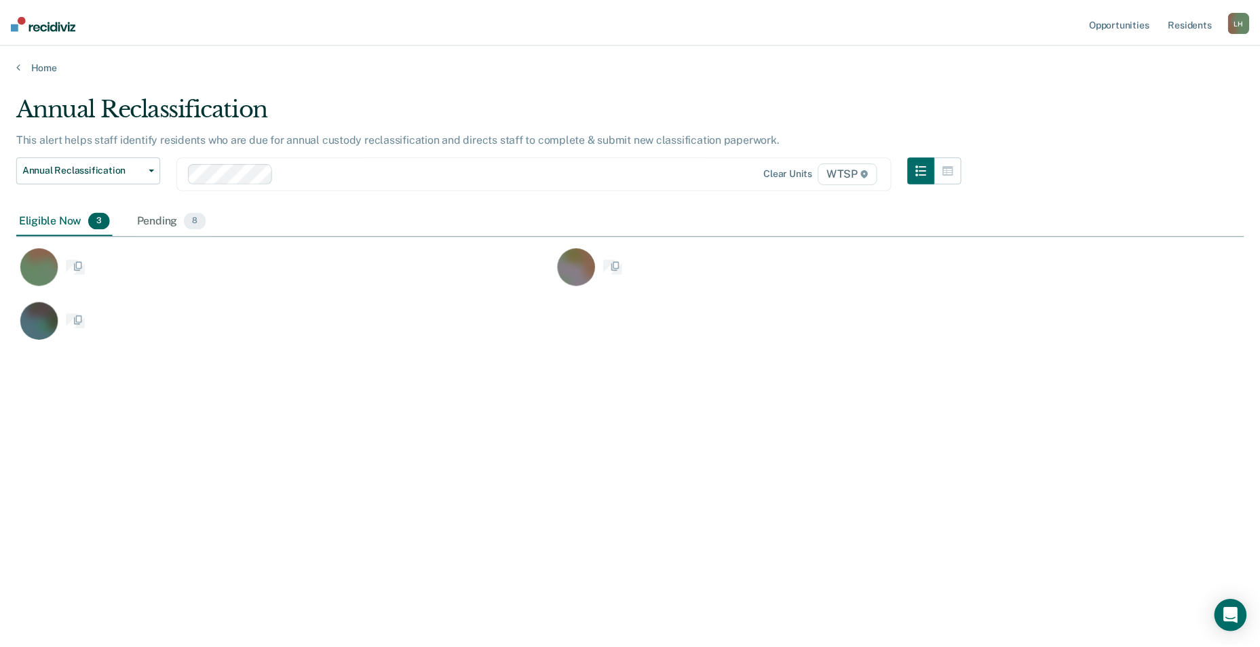
scroll to position [442, 1227]
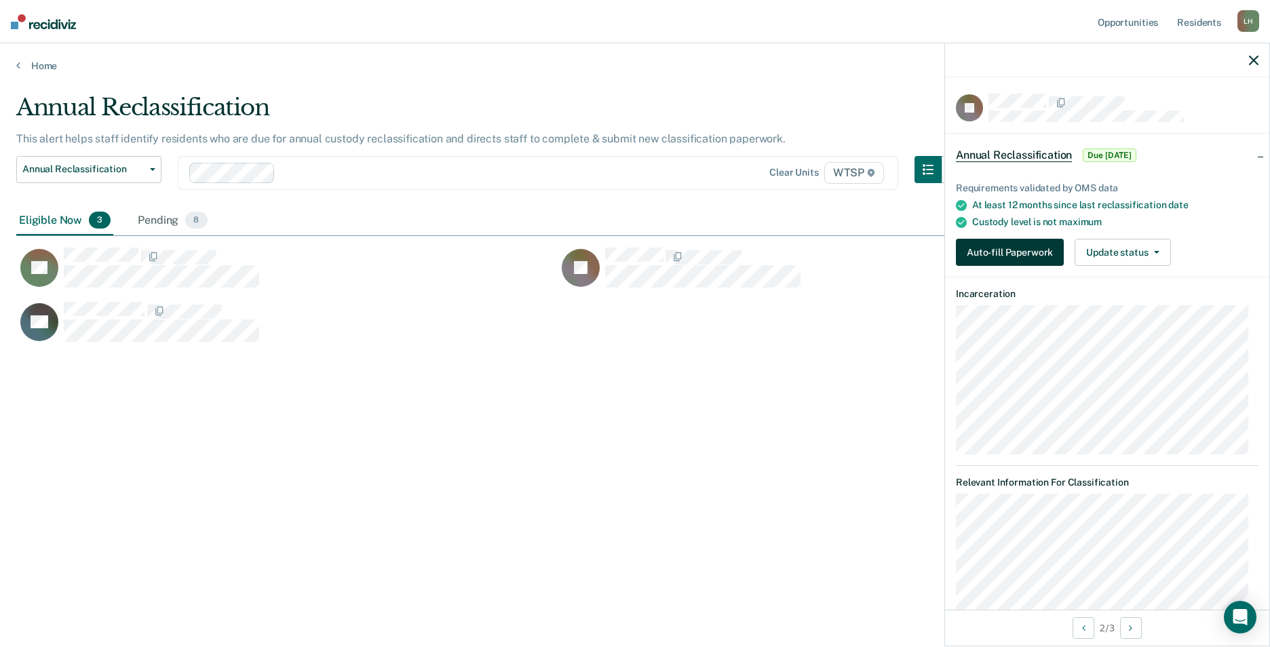
click at [1005, 246] on button "Auto-fill Paperwork" at bounding box center [1010, 252] width 108 height 27
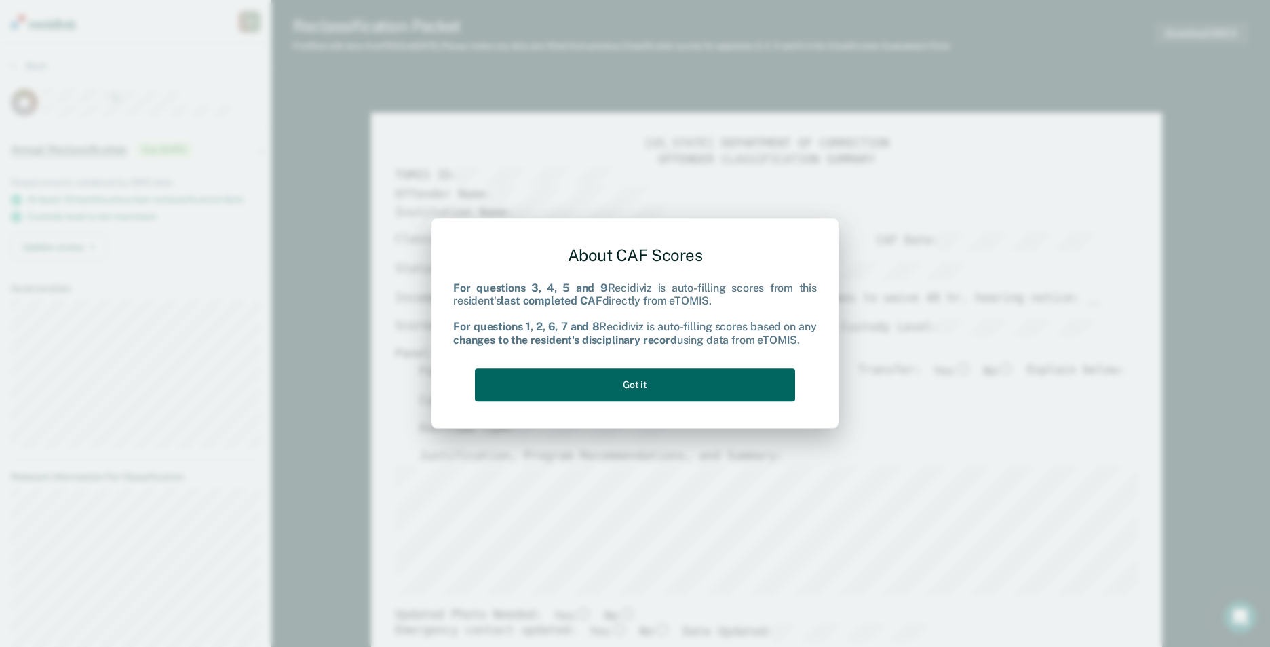
click at [739, 386] on button "Got it" at bounding box center [635, 384] width 320 height 33
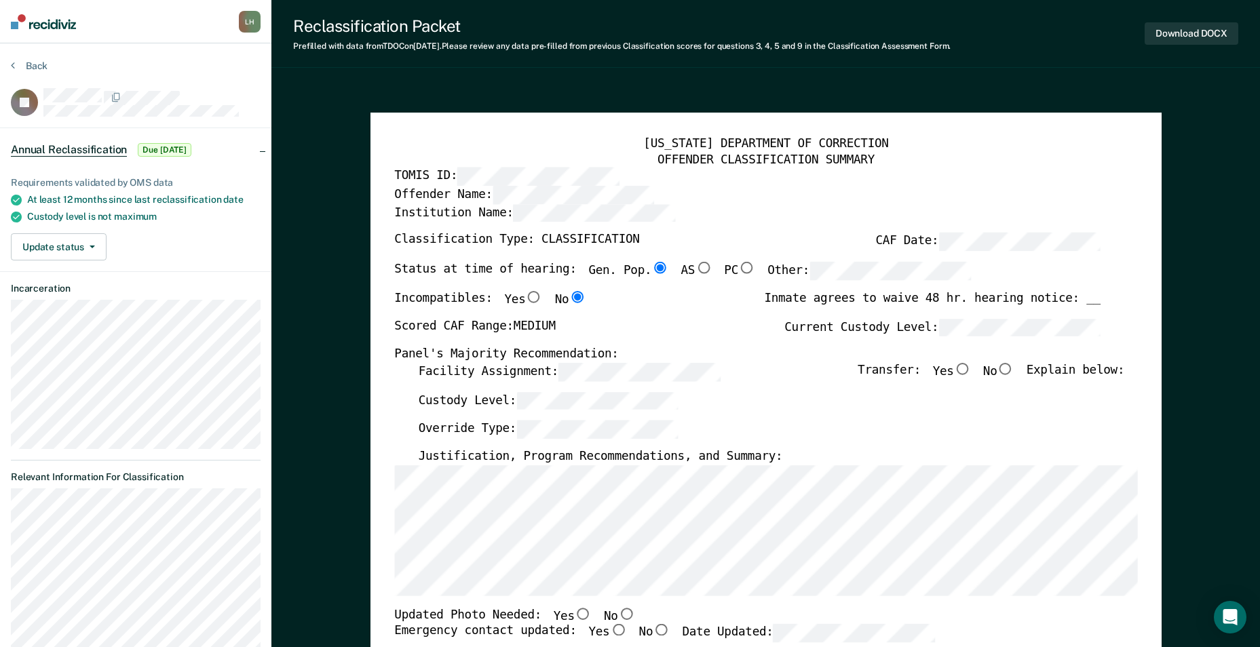
click at [1014, 370] on input "No" at bounding box center [1006, 369] width 18 height 12
type textarea "x"
radio input "true"
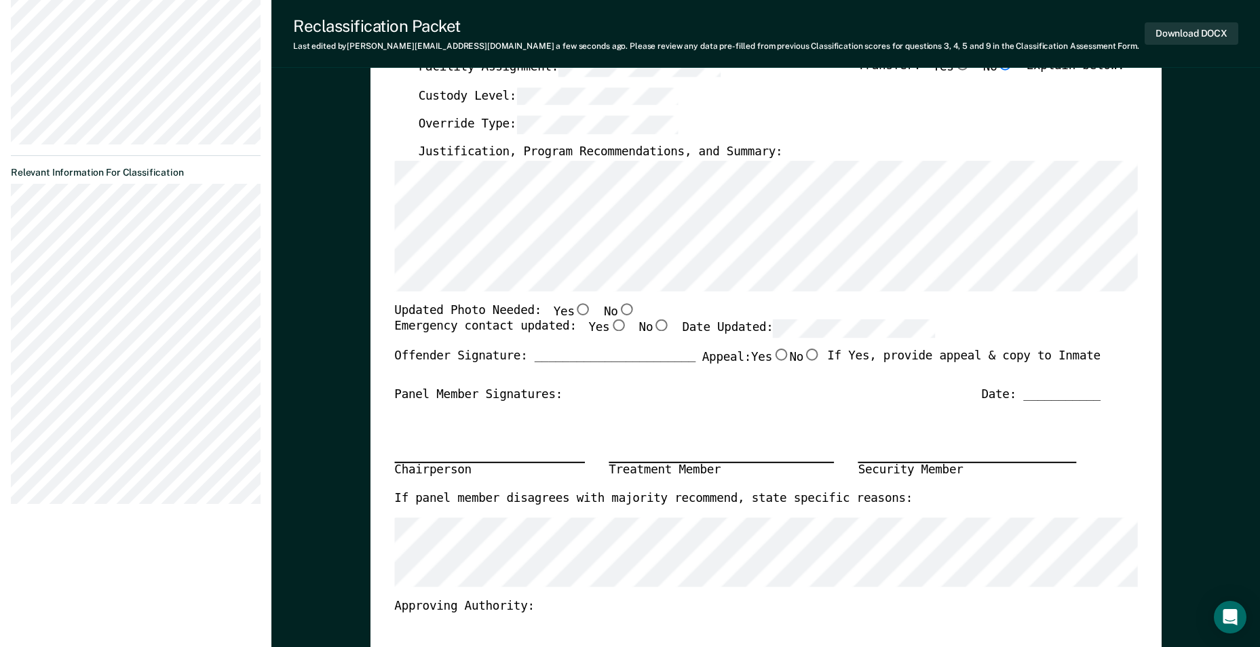
scroll to position [339, 0]
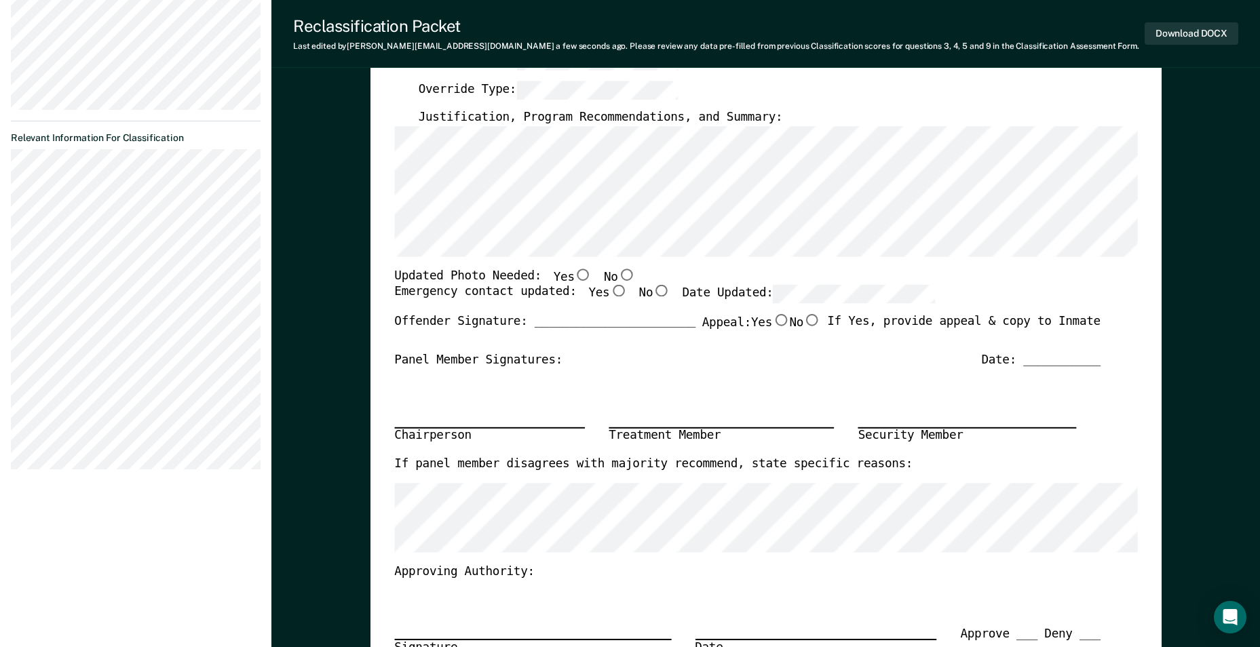
click at [617, 275] on input "No" at bounding box center [626, 275] width 18 height 12
type textarea "x"
radio input "true"
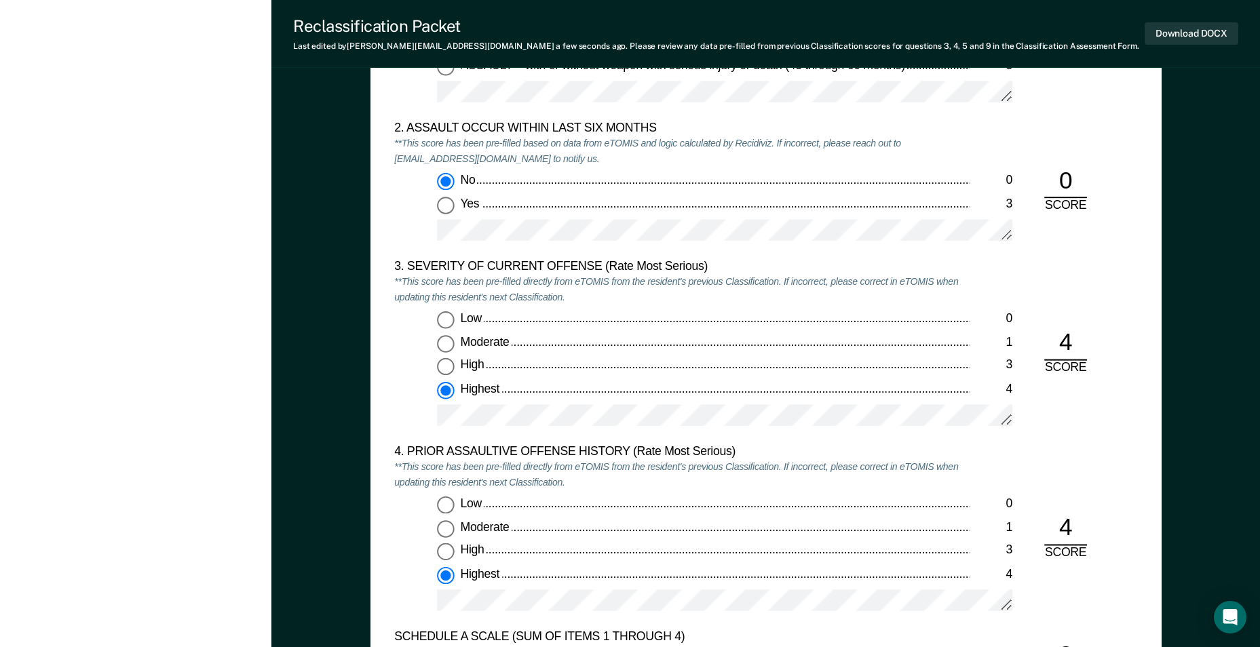
scroll to position [1492, 0]
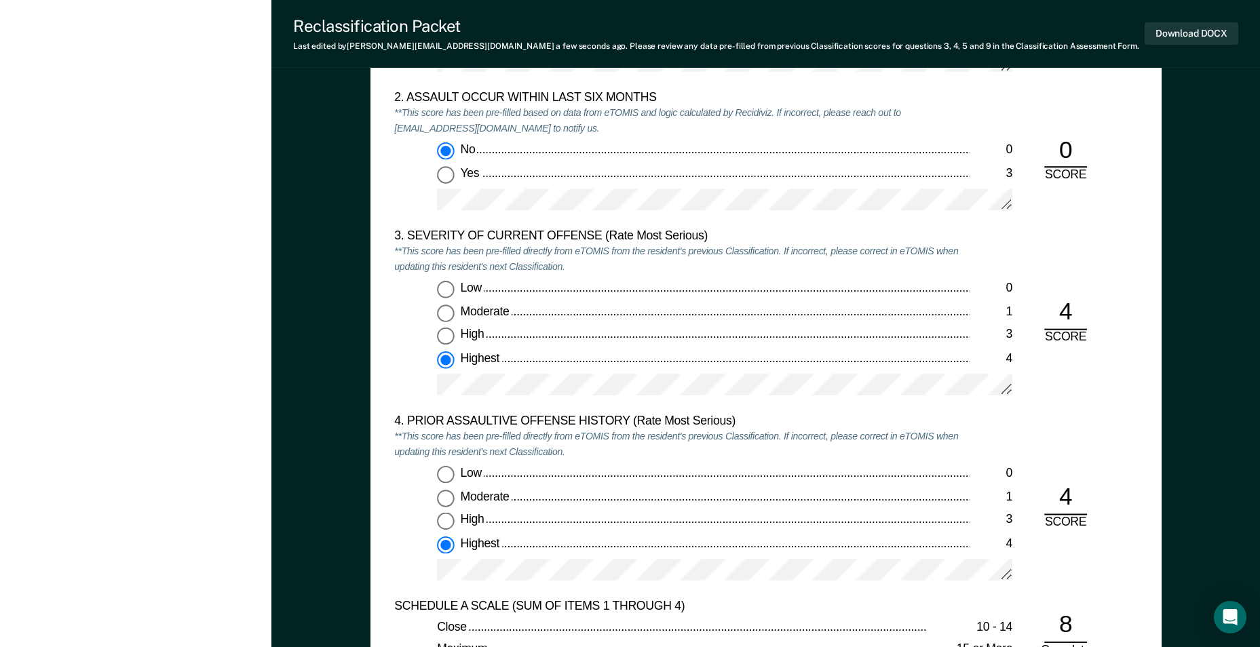
click at [451, 312] on input "Moderate 1" at bounding box center [446, 314] width 18 height 18
type textarea "x"
radio input "true"
radio input "false"
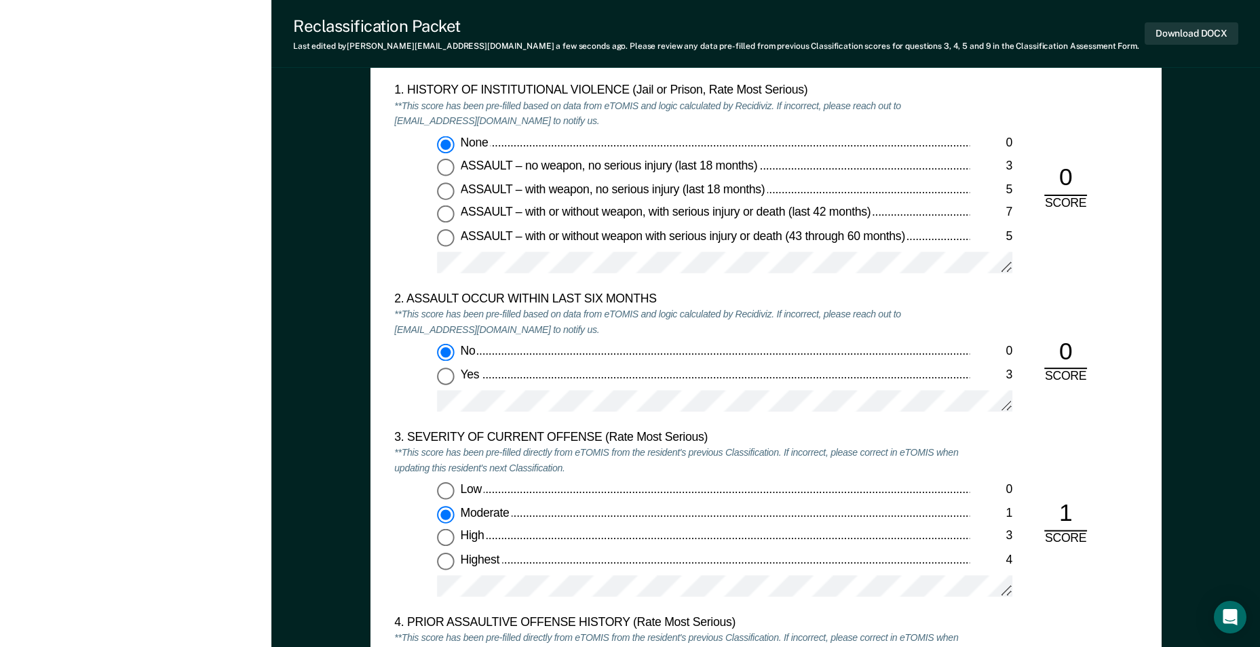
scroll to position [1289, 0]
click at [446, 538] on input "High 3" at bounding box center [446, 540] width 18 height 18
type textarea "x"
radio input "false"
radio input "true"
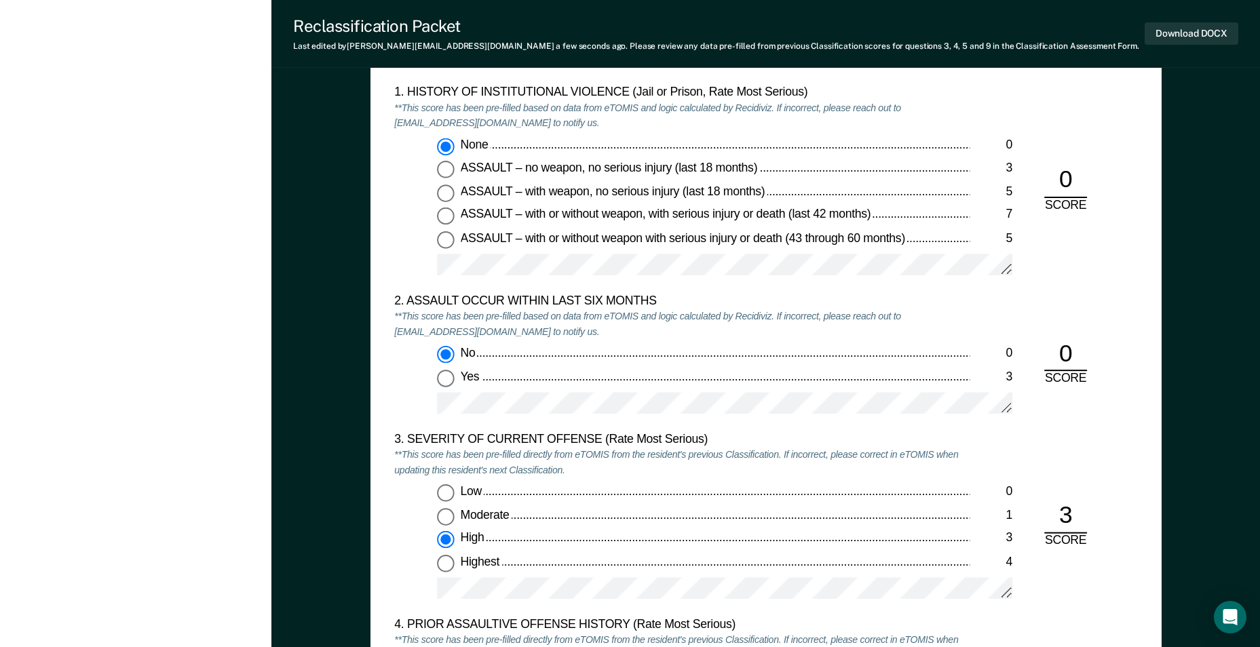
click at [450, 560] on input "Highest 4" at bounding box center [446, 564] width 18 height 18
type textarea "x"
radio input "false"
radio input "true"
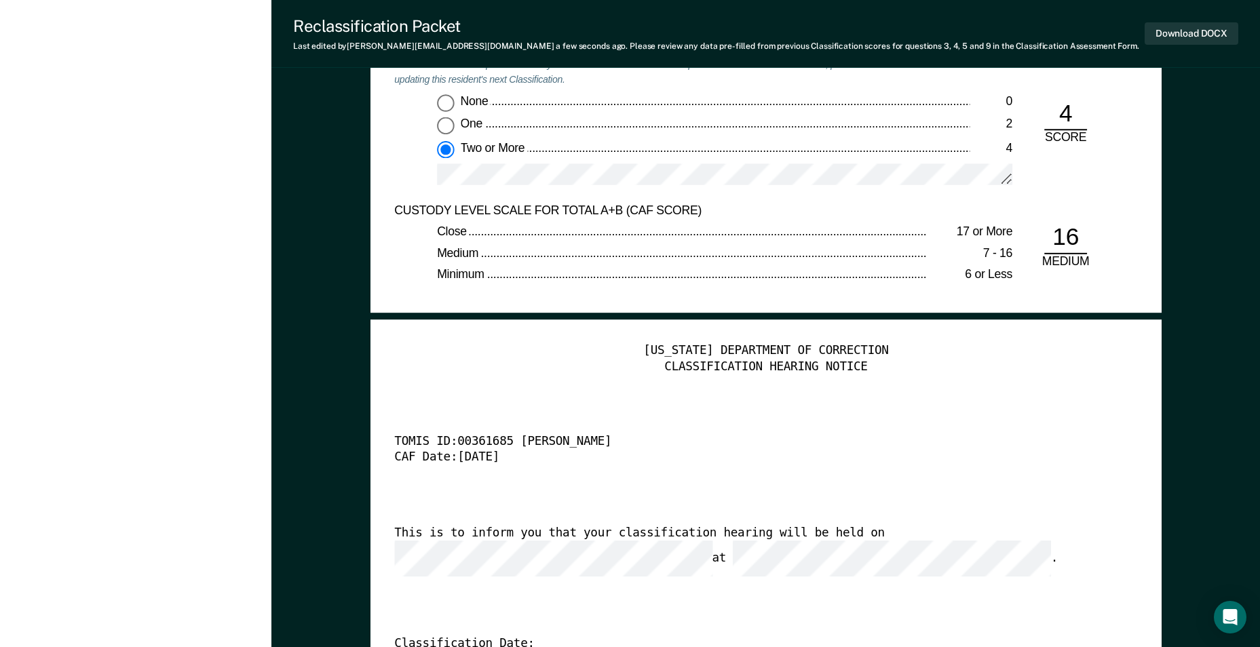
scroll to position [3074, 0]
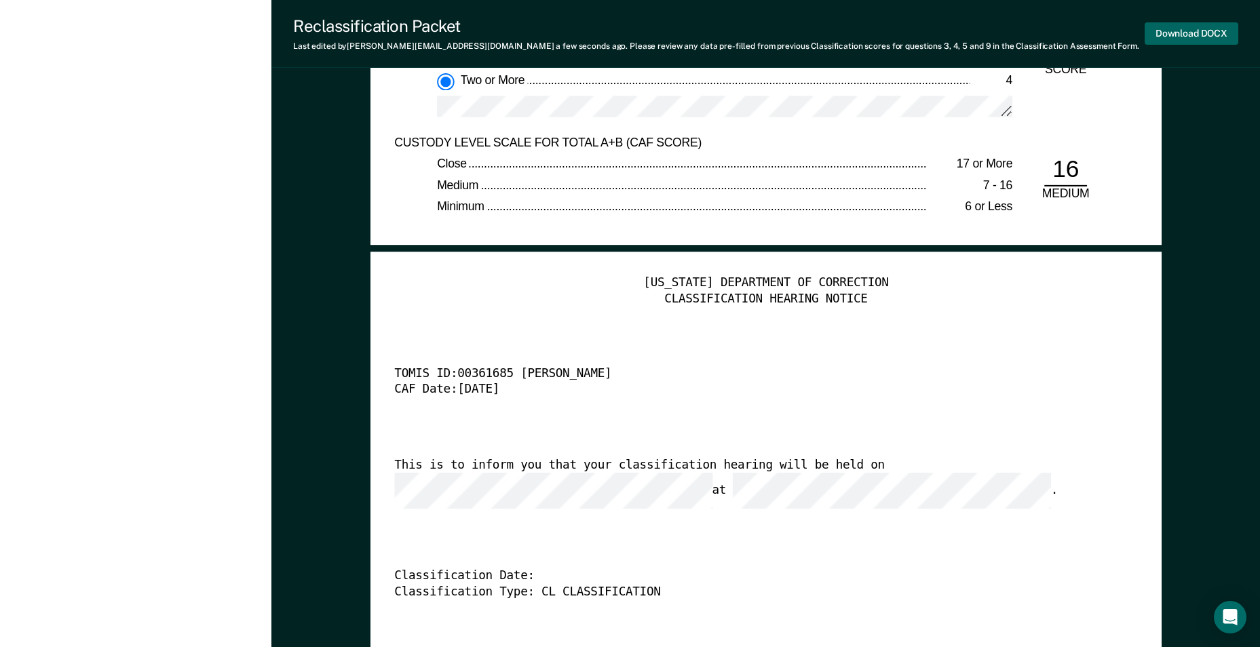
click at [1190, 32] on button "Download DOCX" at bounding box center [1191, 33] width 94 height 22
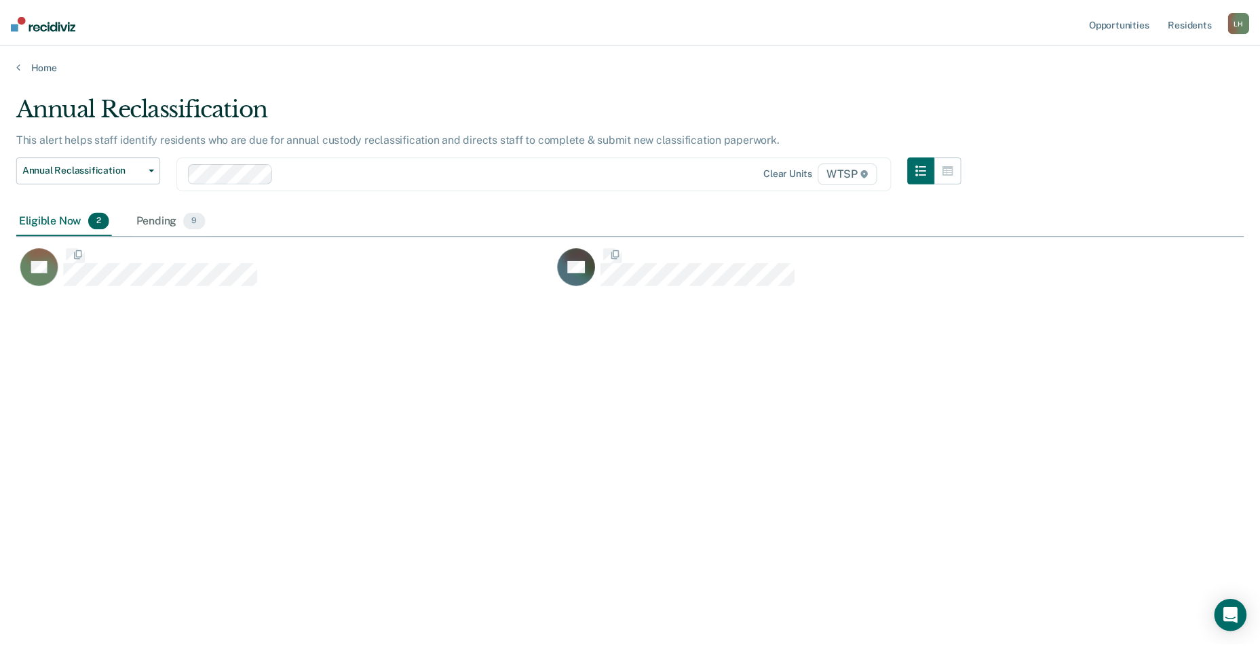
scroll to position [442, 1227]
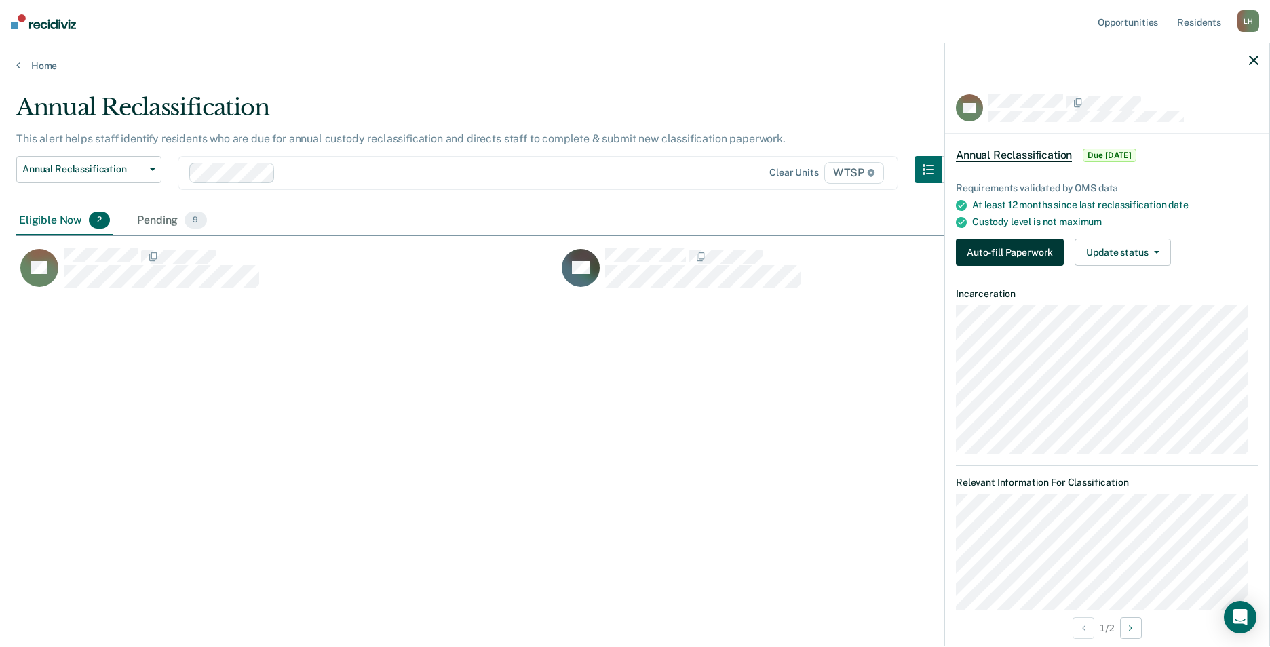
click at [1005, 245] on button "Auto-fill Paperwork" at bounding box center [1010, 252] width 108 height 27
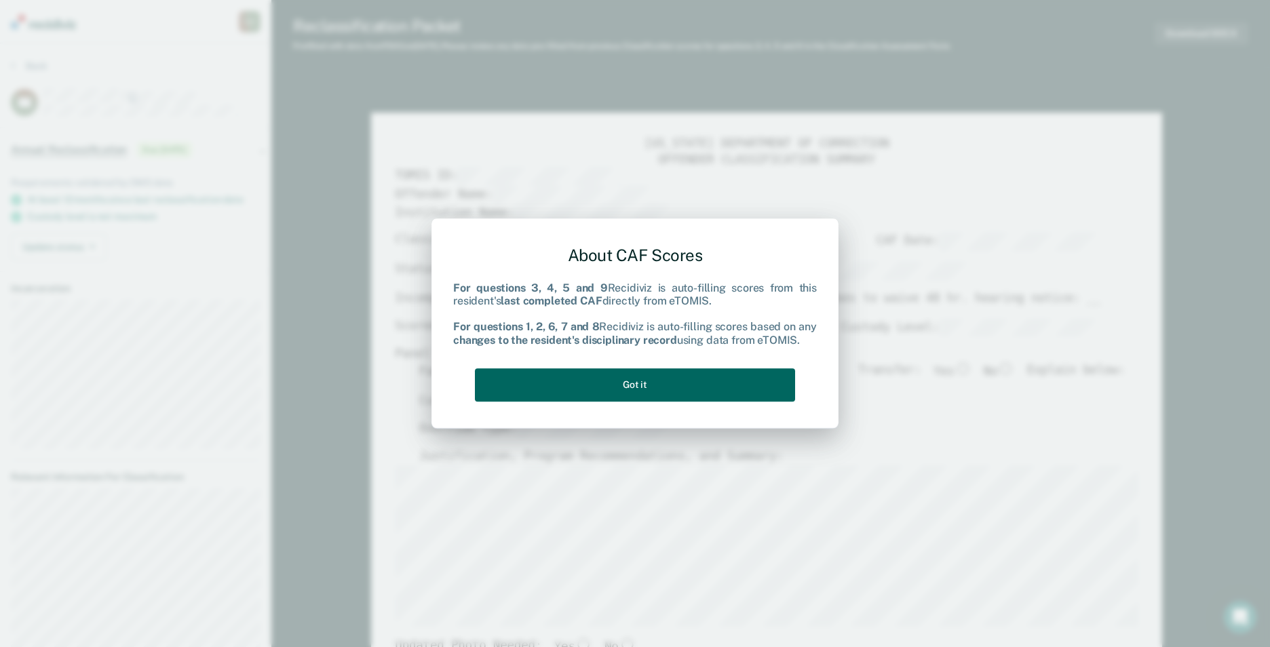
click at [678, 387] on button "Got it" at bounding box center [635, 384] width 320 height 33
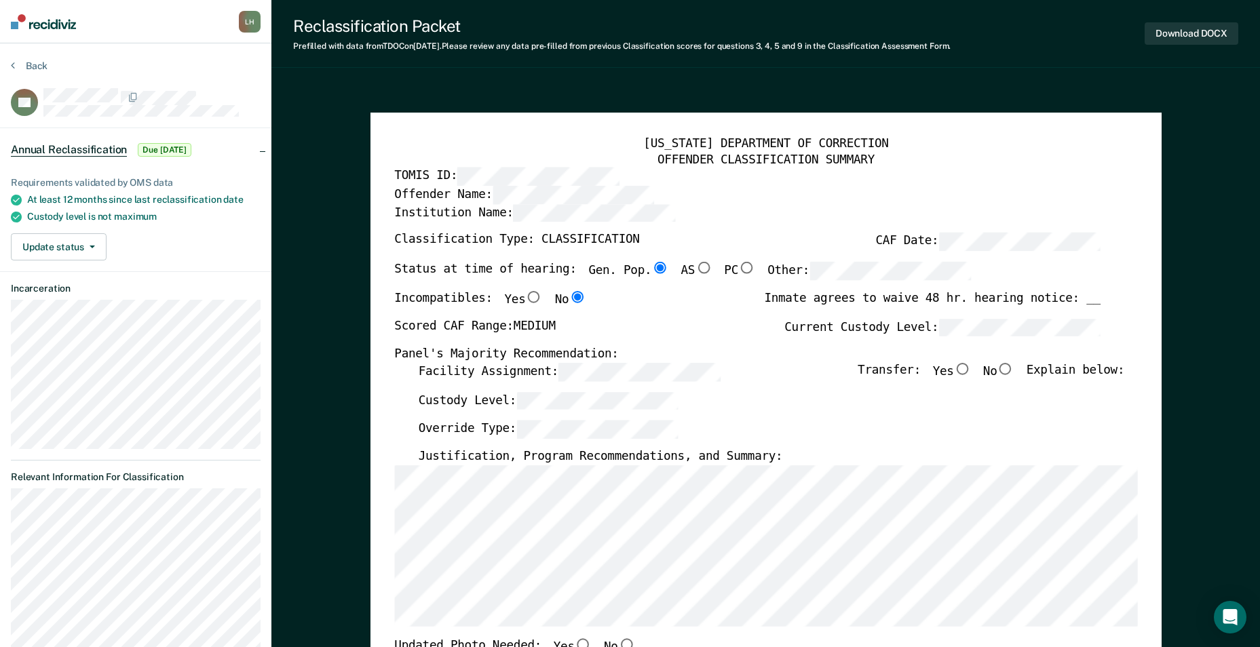
click at [1014, 366] on input "No" at bounding box center [1006, 369] width 18 height 12
type textarea "x"
radio input "true"
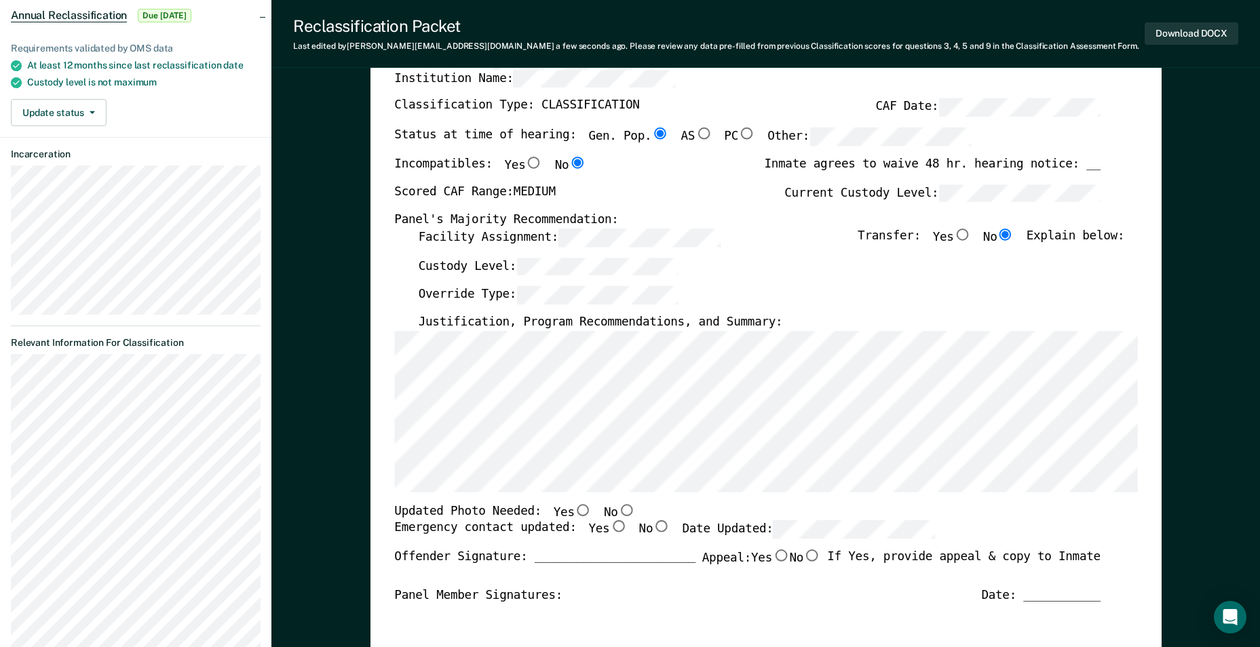
scroll to position [136, 0]
click at [617, 507] on input "No" at bounding box center [626, 509] width 18 height 12
type textarea "x"
radio input "true"
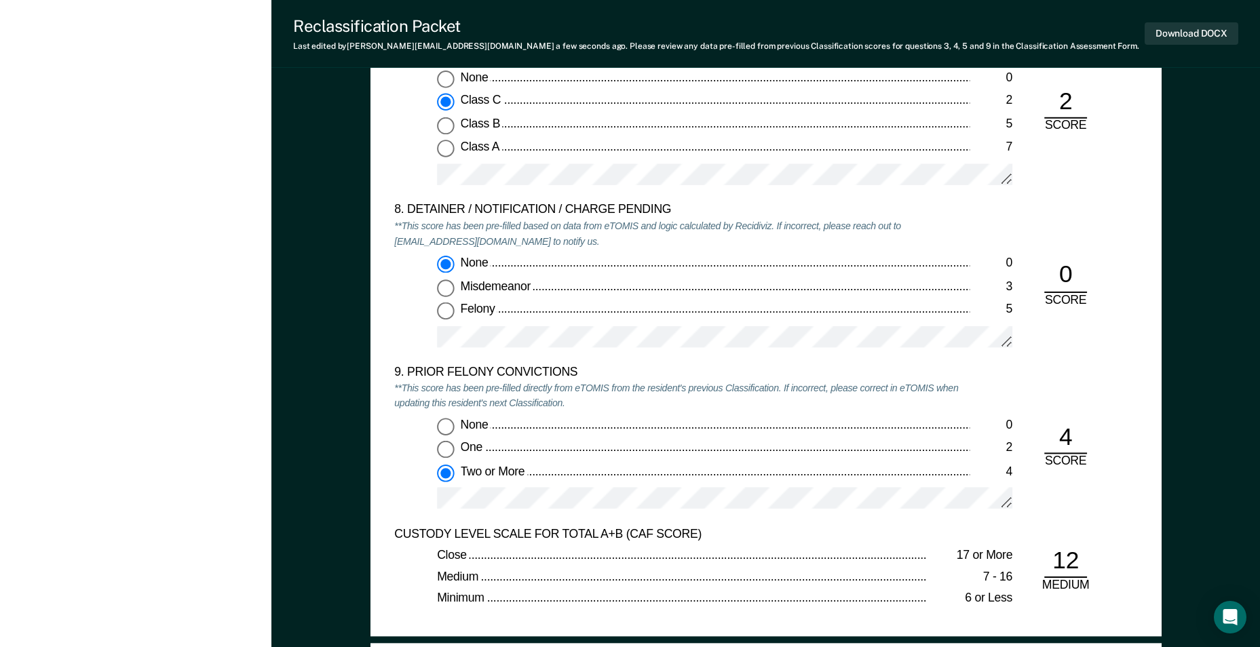
scroll to position [2781, 0]
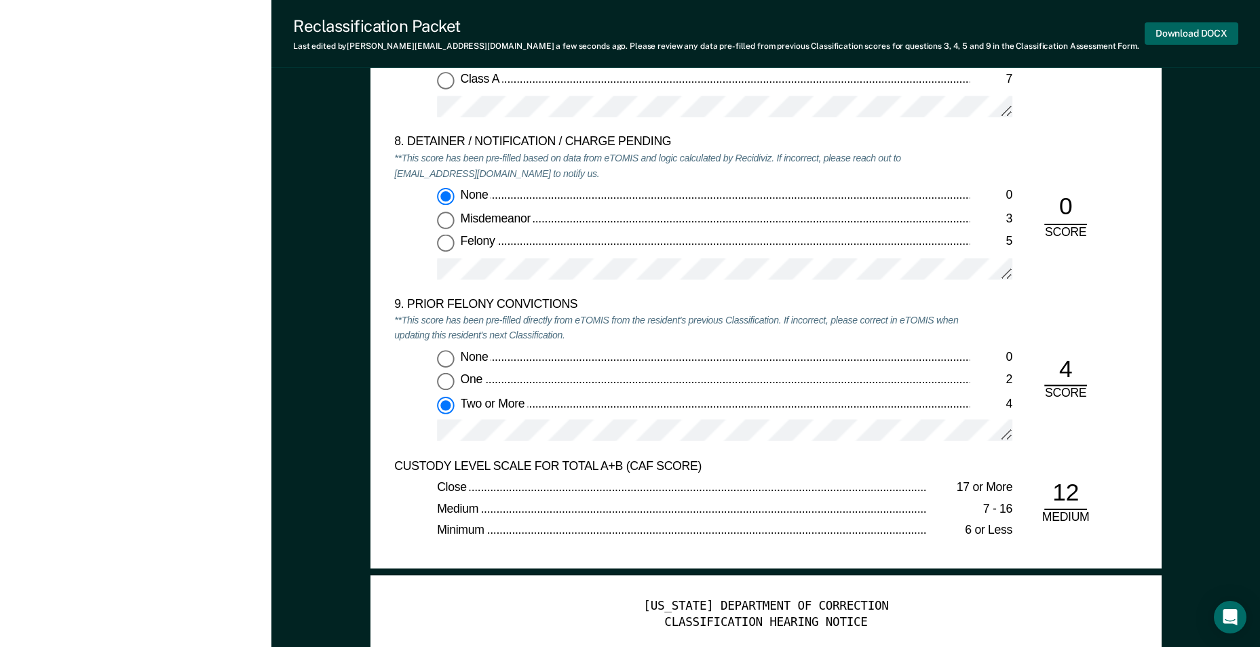
click at [1199, 32] on button "Download DOCX" at bounding box center [1191, 33] width 94 height 22
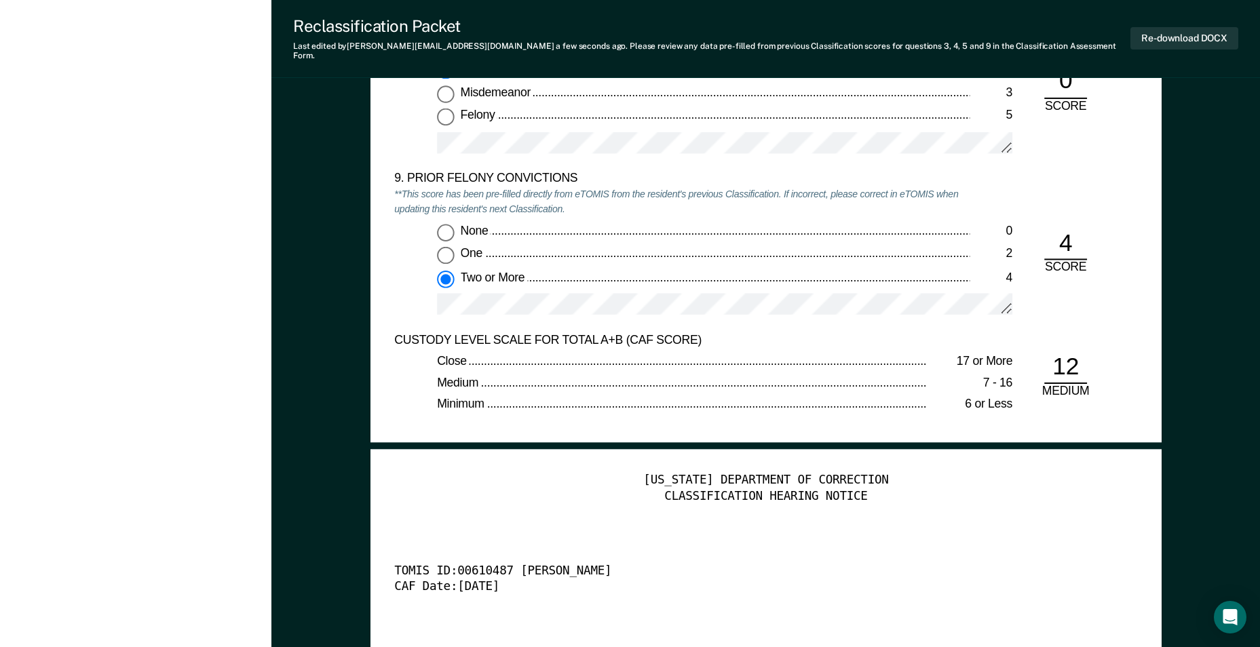
scroll to position [3256, 0]
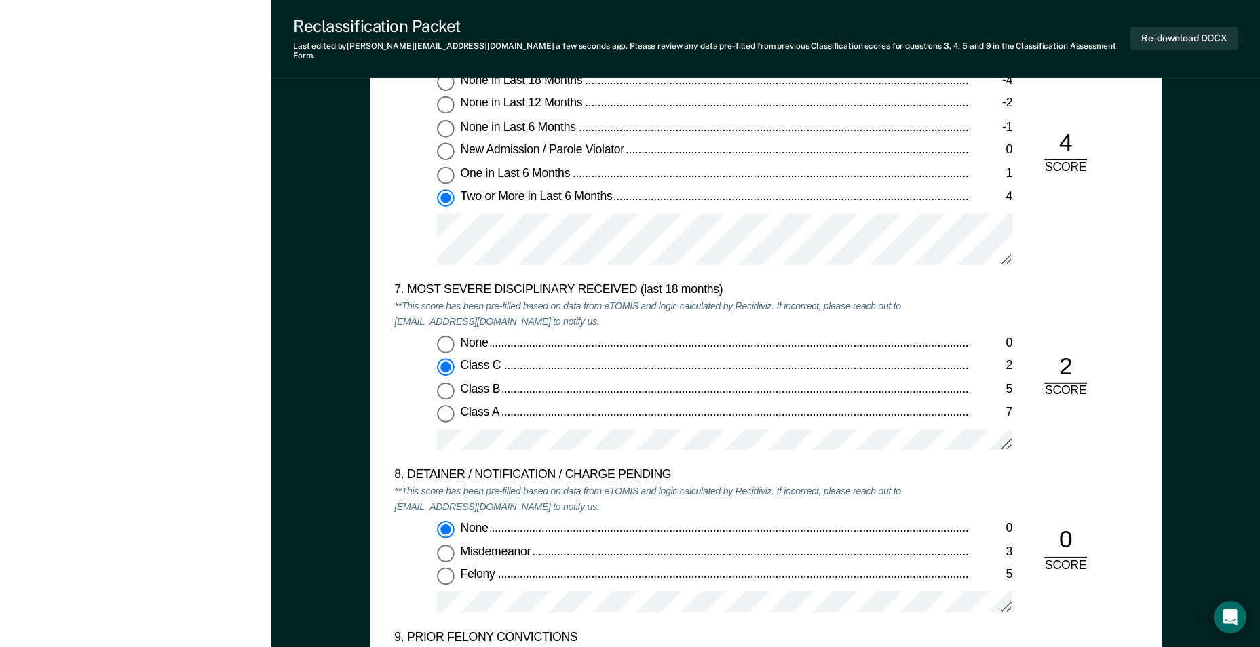
type textarea "x"
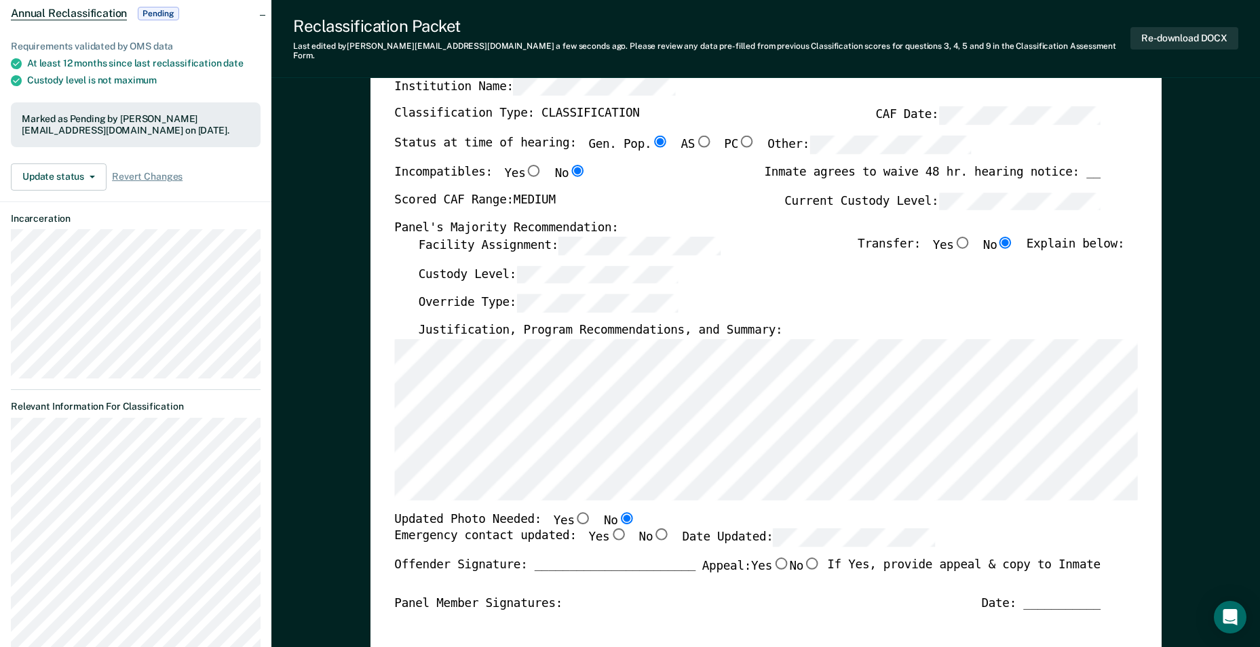
scroll to position [136, 0]
click at [1181, 28] on button "Re-download DOCX" at bounding box center [1184, 38] width 108 height 22
